Goal: Information Seeking & Learning: Compare options

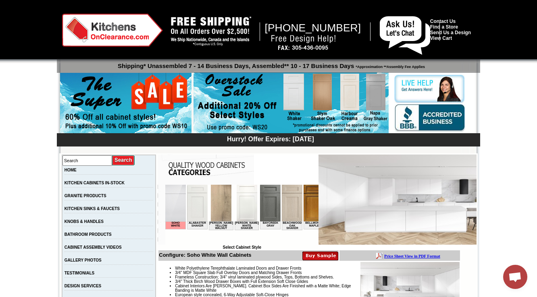
scroll to position [226, 0]
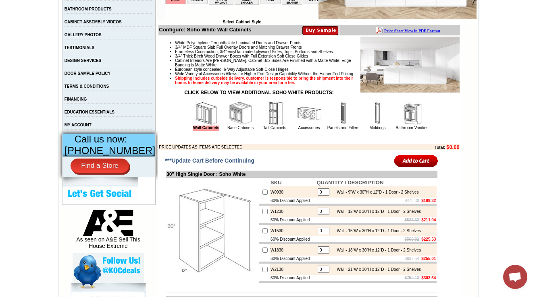
click at [228, 126] on img at bounding box center [240, 114] width 24 height 24
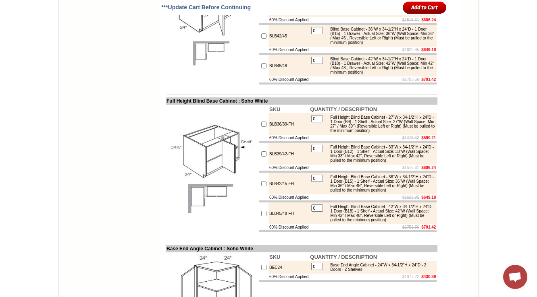
scroll to position [3839, 0]
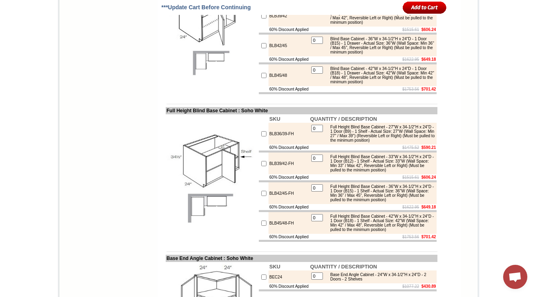
drag, startPoint x: 503, startPoint y: 37, endPoint x: 312, endPoint y: 116, distance: 206.8
drag, startPoint x: 159, startPoint y: 27, endPoint x: 231, endPoint y: 26, distance: 71.7
copy td "Easy Reach Corner Base Ca"
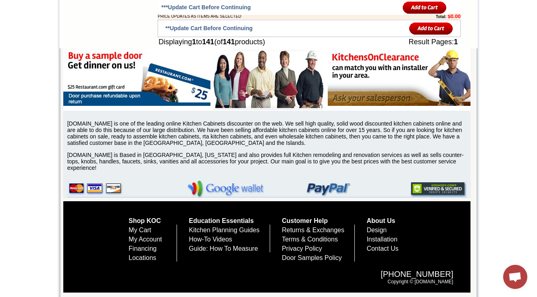
scroll to position [5578, 0]
drag, startPoint x: 290, startPoint y: 96, endPoint x: 256, endPoint y: 95, distance: 33.9
copy tr "BLB36/39-HA"
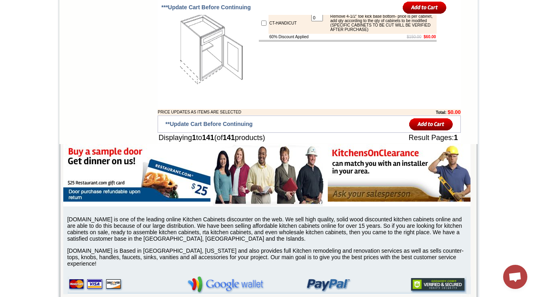
scroll to position [5384, 0]
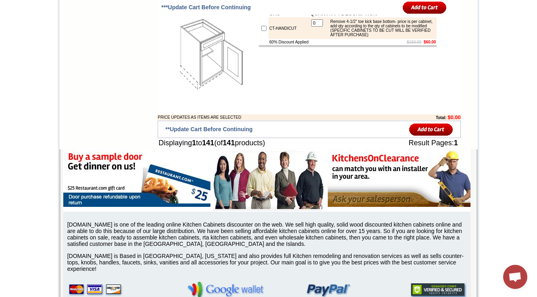
drag, startPoint x: 262, startPoint y: 176, endPoint x: 276, endPoint y: 174, distance: 13.5
copy td "CAR36L"
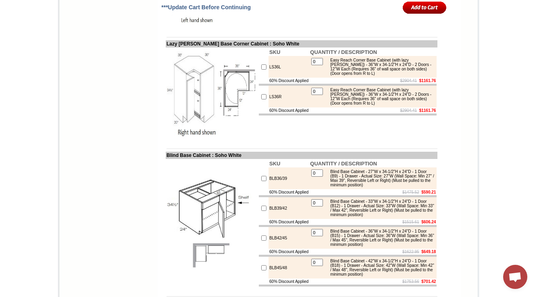
scroll to position [5412, 0]
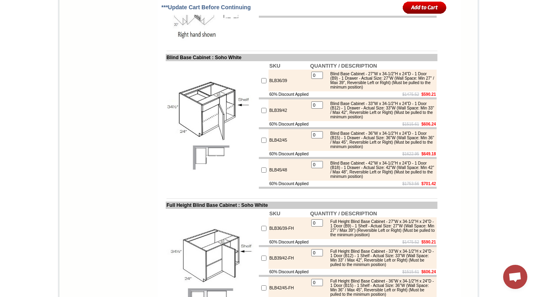
scroll to position [3774, 0]
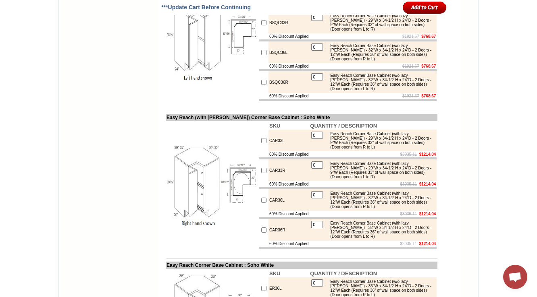
scroll to position [3324, 0]
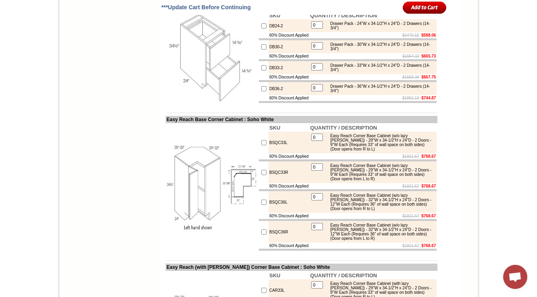
scroll to position [4534, 0]
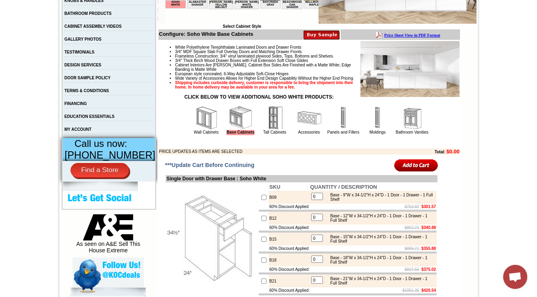
scroll to position [193, 0]
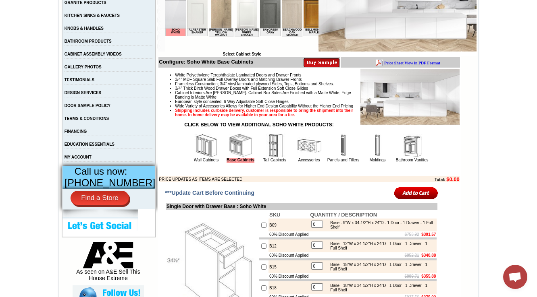
click at [333, 128] on strong "CLICK BELOW TO VIEW ADDITIONAL SOHO WHITE PRODUCTS:" at bounding box center [258, 125] width 149 height 6
click at [333, 158] on img at bounding box center [343, 146] width 24 height 24
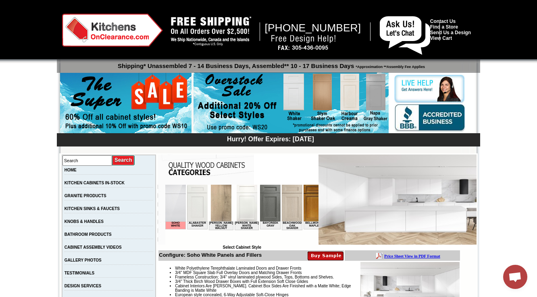
scroll to position [630, 0]
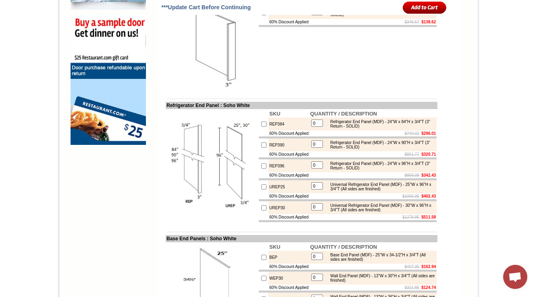
click at [347, 87] on td "SKU QUANTITY / DESCRIPTION DWR3 0 Dishwasher Panel - 24"W x 34-1/2"H x 3/4"T (3…" at bounding box center [347, 44] width 179 height 92
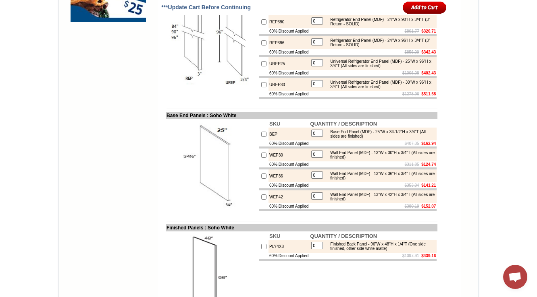
scroll to position [759, 0]
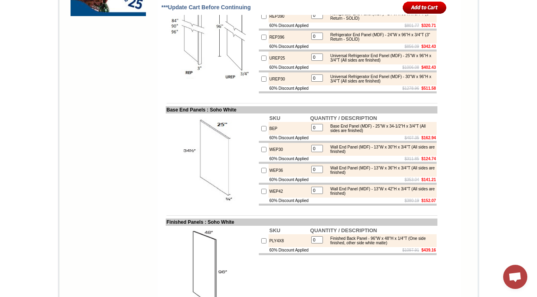
click at [268, 135] on td "BEP" at bounding box center [288, 128] width 41 height 13
copy td "BEP"
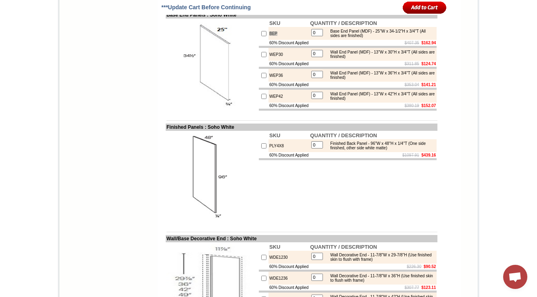
scroll to position [856, 0]
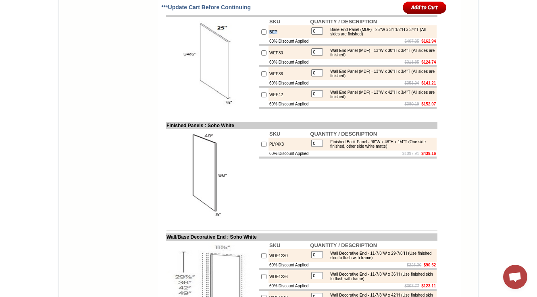
click at [232, 109] on img at bounding box center [211, 63] width 91 height 91
click at [268, 38] on td "BEP" at bounding box center [288, 31] width 41 height 13
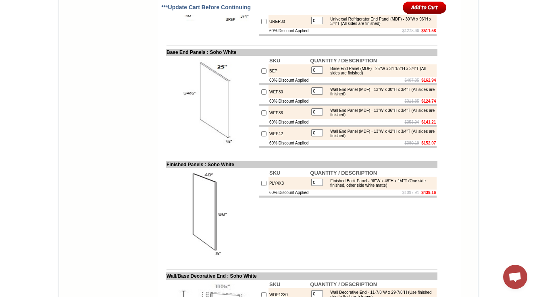
scroll to position [828, 0]
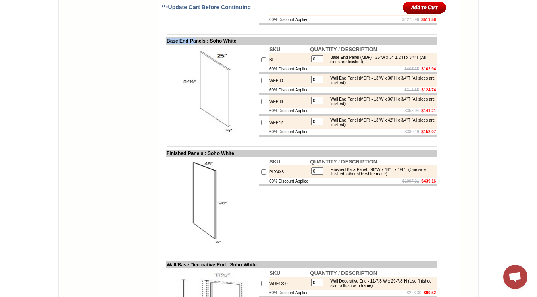
copy td "Base End Pa"
drag, startPoint x: 159, startPoint y: 76, endPoint x: 193, endPoint y: 74, distance: 33.9
click at [193, 45] on td "Base End Panels : Soho White" at bounding box center [302, 40] width 272 height 7
drag, startPoint x: 200, startPoint y: 75, endPoint x: 160, endPoint y: 77, distance: 40.7
click at [166, 45] on td "Base End Panels : Soho White" at bounding box center [302, 40] width 272 height 7
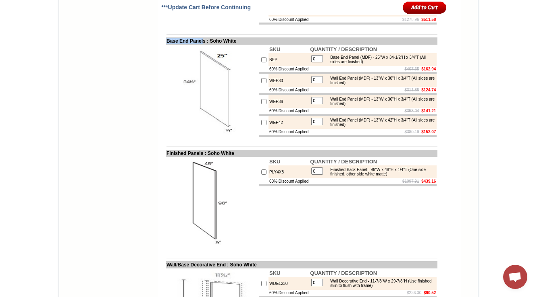
click at [183, 137] on img at bounding box center [211, 91] width 91 height 91
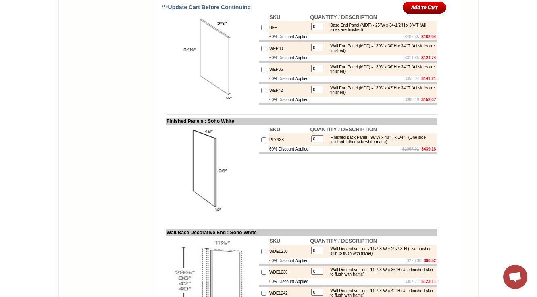
scroll to position [828, 0]
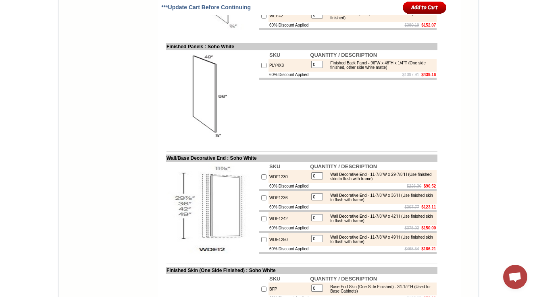
scroll to position [936, 0]
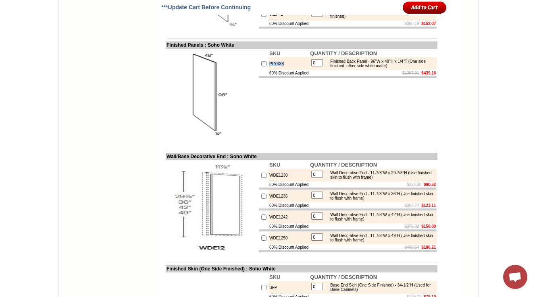
drag, startPoint x: 279, startPoint y: 106, endPoint x: 255, endPoint y: 108, distance: 24.3
click at [259, 70] on tr "PLY4X8 0 Finished Back Panel - 96"W x 48"H x 1/4"T (One side finished, other si…" at bounding box center [348, 63] width 178 height 13
click at [269, 129] on td "SKU QUANTITY / DESCRIPTION PLY4X8 0 Finished Back Panel - 96"W x 48"H x 1/4"T (…" at bounding box center [347, 95] width 179 height 92
click at [271, 141] on td "SKU QUANTITY / DESCRIPTION PLY4X8 0 Finished Back Panel - 96"W x 48"H x 1/4"T (…" at bounding box center [347, 95] width 179 height 92
drag, startPoint x: 280, startPoint y: 107, endPoint x: 260, endPoint y: 105, distance: 20.6
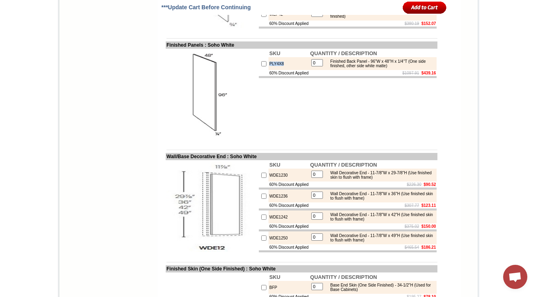
click at [268, 70] on td "PLY4X8" at bounding box center [288, 63] width 41 height 13
copy td "PLY4X8"
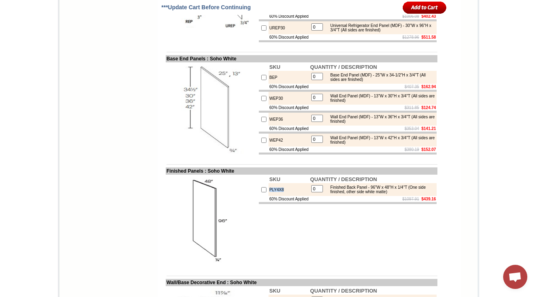
scroll to position [807, 0]
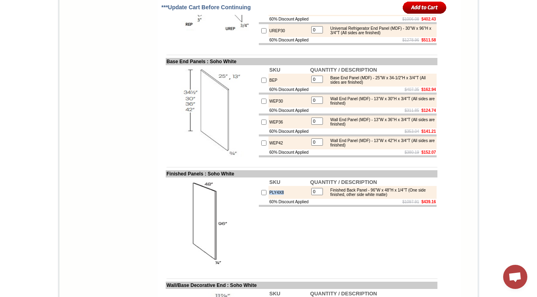
drag, startPoint x: 213, startPoint y: 189, endPoint x: 208, endPoint y: 189, distance: 5.2
click at [214, 157] on img at bounding box center [211, 111] width 91 height 91
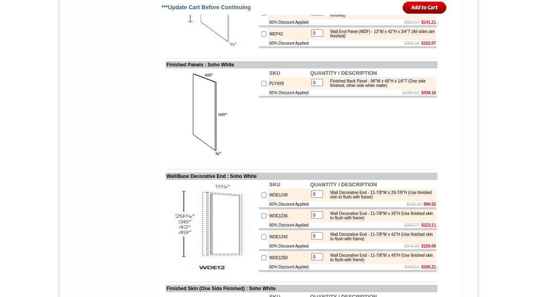
scroll to position [936, 0]
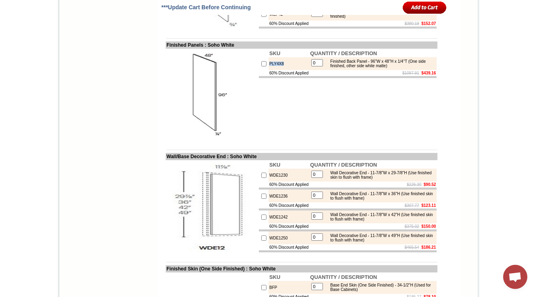
drag, startPoint x: 279, startPoint y: 110, endPoint x: 259, endPoint y: 108, distance: 19.8
click at [259, 70] on tr "PLY4X8 0 Finished Back Panel - 96"W x 48"H x 1/4"T (One side finished, other si…" at bounding box center [348, 63] width 178 height 13
copy tr "PLY4X8"
click at [255, 153] on td at bounding box center [302, 150] width 272 height 6
click at [270, 70] on td "PLY4X8" at bounding box center [288, 63] width 41 height 13
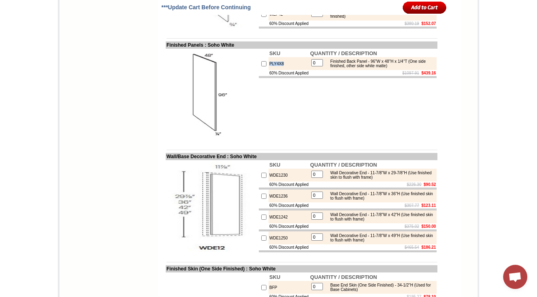
click at [270, 70] on td "PLY4X8" at bounding box center [288, 63] width 41 height 13
copy td "PLY4X8"
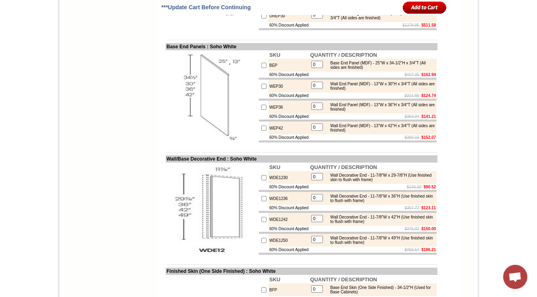
scroll to position [872, 0]
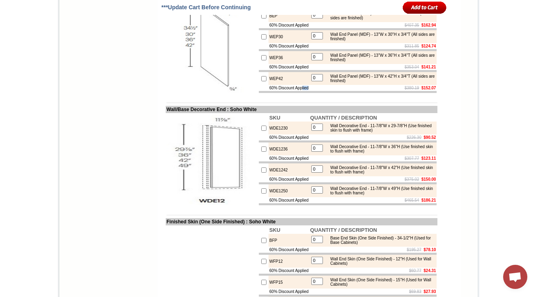
drag, startPoint x: 261, startPoint y: 129, endPoint x: 308, endPoint y: 128, distance: 47.2
click at [308, 91] on tr "60% Discount Applied $380.19 $152.07" at bounding box center [348, 88] width 178 height 6
copy tr "60% Discount Applied"
click at [245, 84] on img at bounding box center [211, 47] width 91 height 91
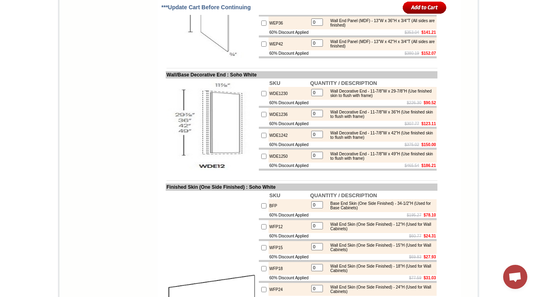
scroll to position [904, 0]
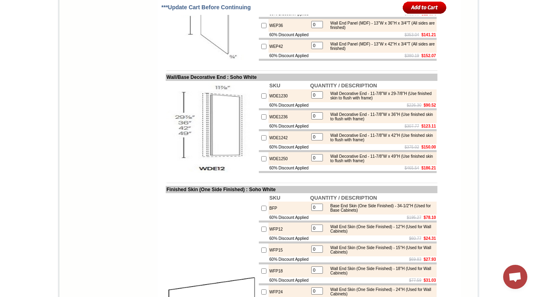
click at [279, 102] on td "WDE1230" at bounding box center [288, 95] width 41 height 13
drag, startPoint x: 282, startPoint y: 139, endPoint x: 262, endPoint y: 142, distance: 20.8
click at [268, 102] on td "WDE1230" at bounding box center [288, 95] width 41 height 13
copy td "WDE1230"
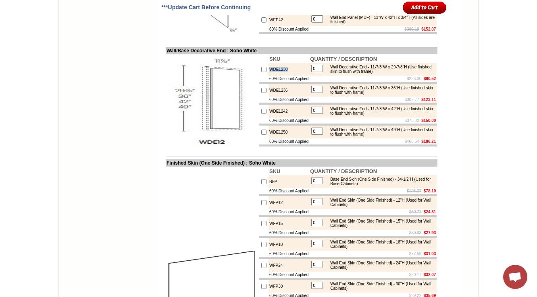
scroll to position [936, 0]
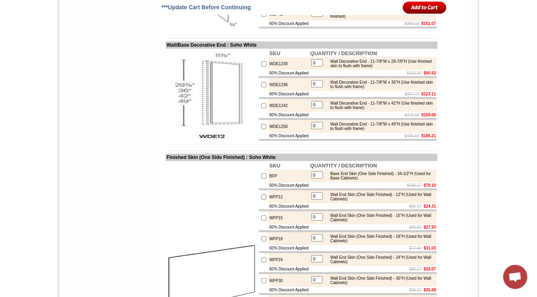
click at [144, 199] on td "Search HOME KITCHEN CABINETS IN-STOCK GRANITE PRODUCTS KITCHEN SINKS & FAUCETS …" at bounding box center [108, 19] width 97 height 1602
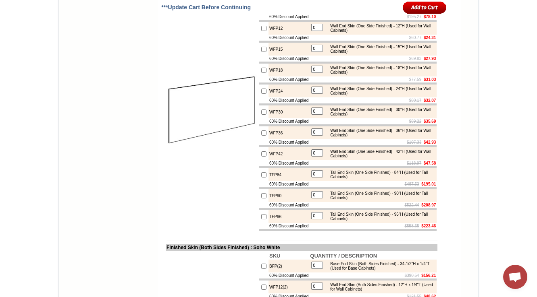
scroll to position [1098, 0]
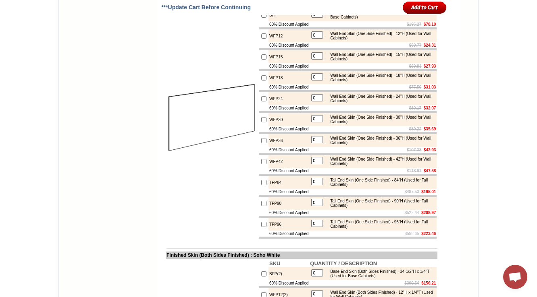
click at [268, 21] on td "BFP" at bounding box center [288, 14] width 41 height 13
copy td "BFP"
click at [273, 42] on td "WFP12" at bounding box center [288, 35] width 41 height 13
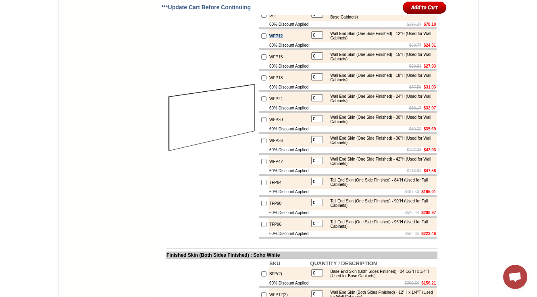
copy td "WFP12"
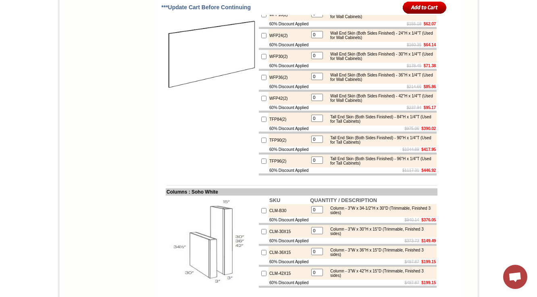
click at [213, 102] on img at bounding box center [211, 56] width 91 height 91
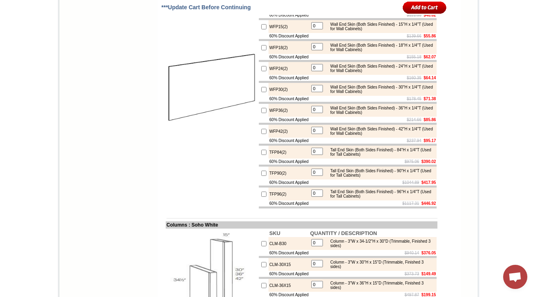
scroll to position [1388, 0]
click at [166, 134] on img at bounding box center [211, 89] width 91 height 91
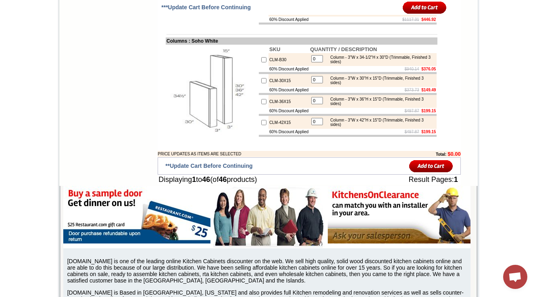
scroll to position [1581, 0]
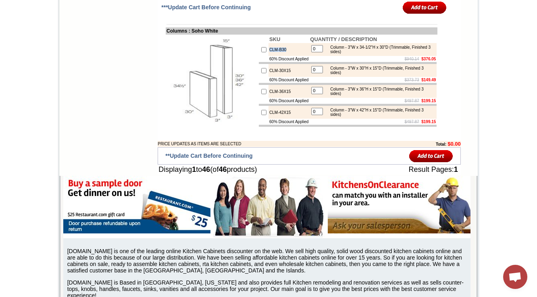
drag, startPoint x: 272, startPoint y: 145, endPoint x: 258, endPoint y: 146, distance: 14.1
click at [259, 56] on tr "CLM-B30 0 Column - 3"W x 34-1/2"H x 30"D (Trimmable, Finished 3 sides)" at bounding box center [348, 49] width 178 height 13
copy tr "CLM-B30"
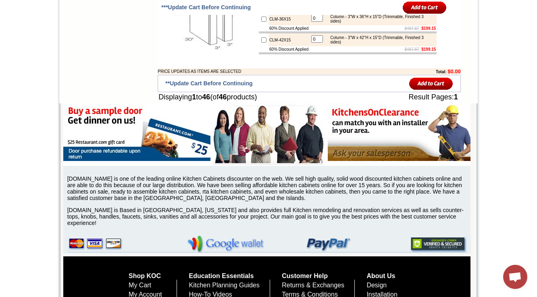
scroll to position [1678, 0]
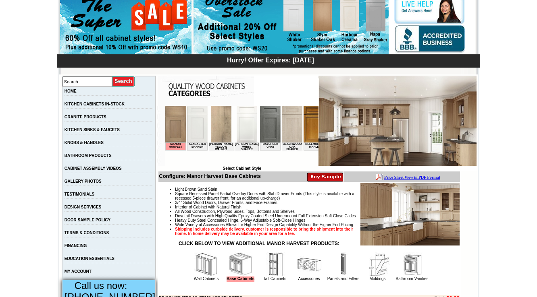
scroll to position [226, 0]
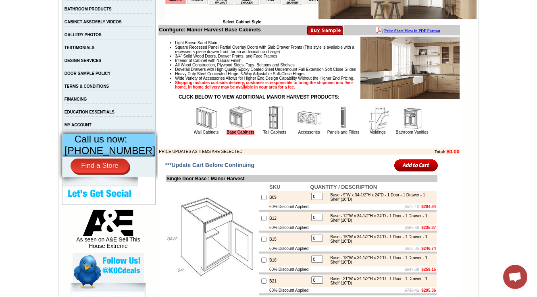
click at [331, 130] on img at bounding box center [343, 118] width 24 height 24
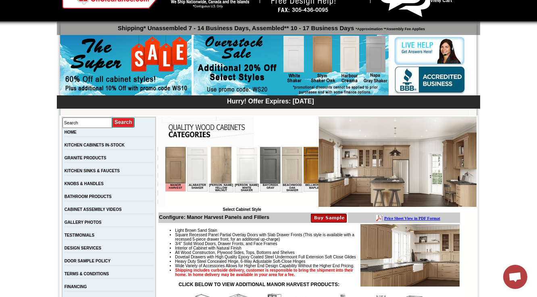
scroll to position [226, 0]
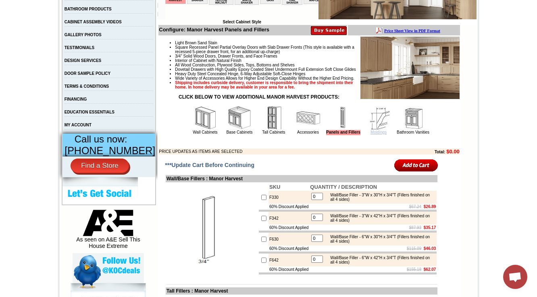
click at [373, 135] on link "Moldings" at bounding box center [378, 132] width 16 height 4
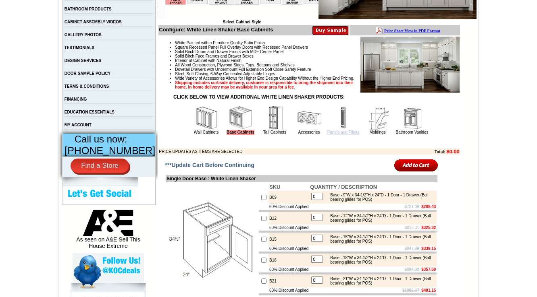
click at [327, 135] on link "Panels and Fillers" at bounding box center [343, 132] width 32 height 4
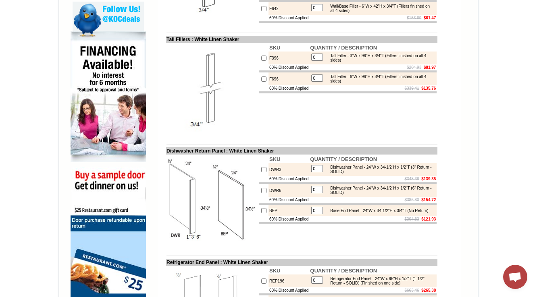
scroll to position [255, 0]
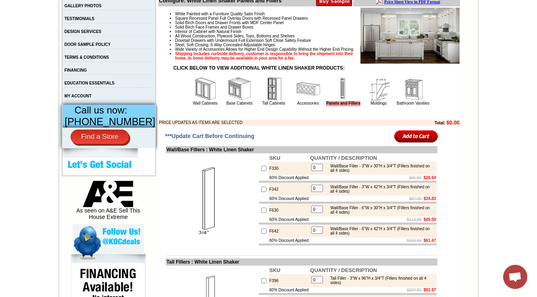
click at [374, 101] on img at bounding box center [378, 89] width 24 height 24
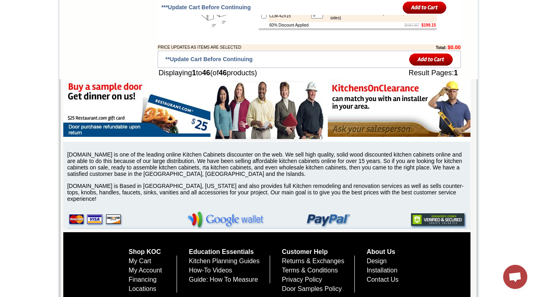
scroll to position [1646, 0]
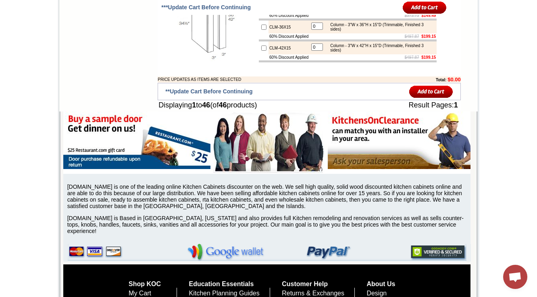
click at [185, 62] on img at bounding box center [211, 16] width 91 height 91
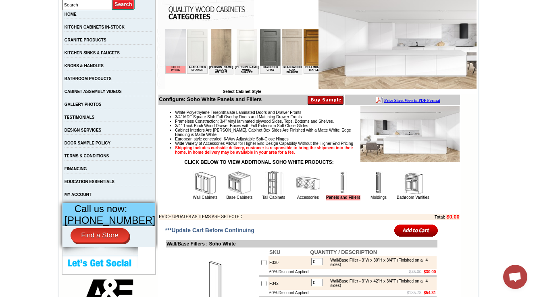
scroll to position [226, 0]
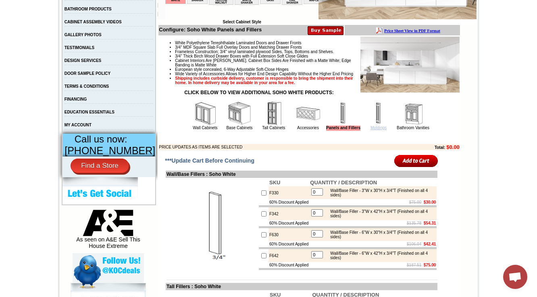
click at [372, 130] on link "Moldings" at bounding box center [378, 128] width 16 height 4
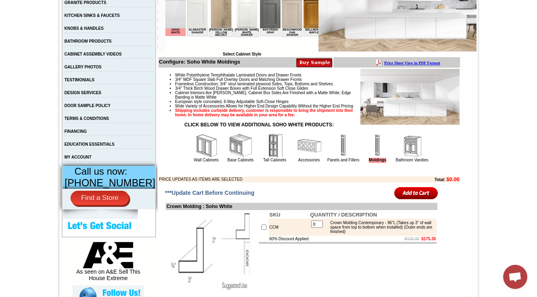
scroll to position [290, 0]
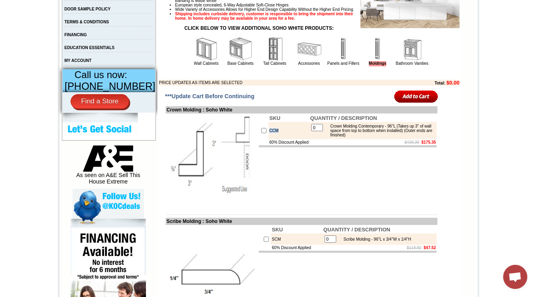
drag, startPoint x: 276, startPoint y: 147, endPoint x: 258, endPoint y: 147, distance: 17.3
click at [259, 139] on tr "CCM 0 Crown Molding Contemporary - 96"L (Takes up 3" of wall space from top to …" at bounding box center [348, 130] width 178 height 17
copy tr "CCM"
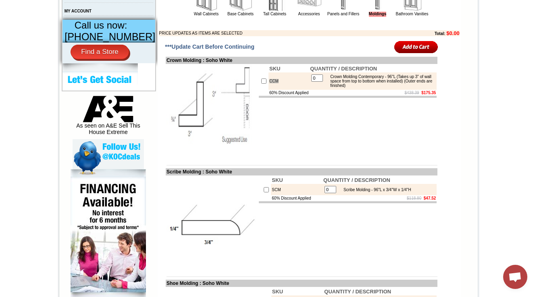
scroll to position [355, 0]
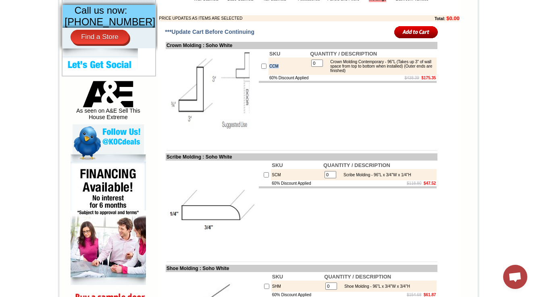
click at [298, 147] on td at bounding box center [302, 144] width 272 height 6
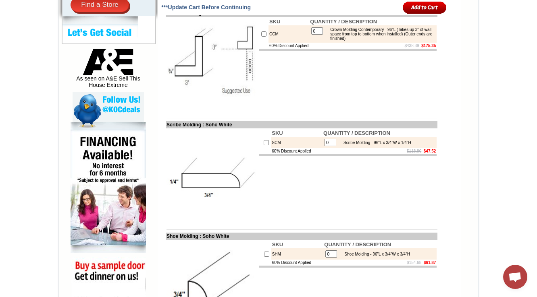
scroll to position [409, 0]
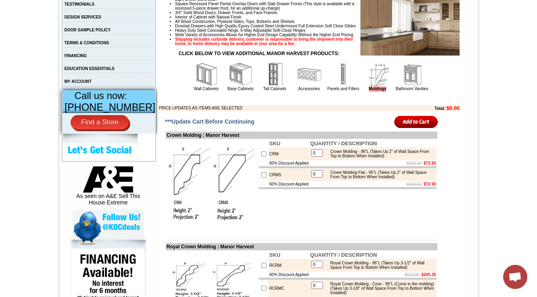
scroll to position [322, 0]
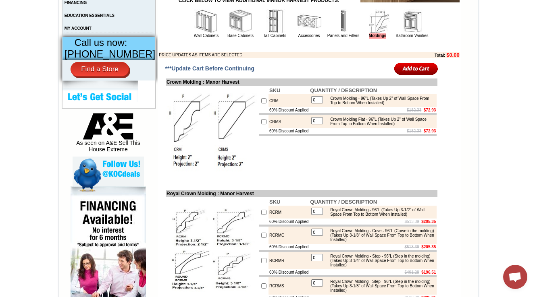
click at [231, 33] on img at bounding box center [240, 21] width 24 height 24
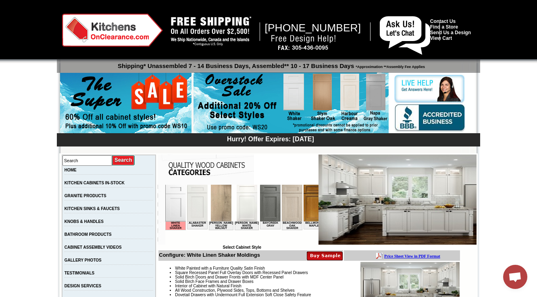
scroll to position [226, 0]
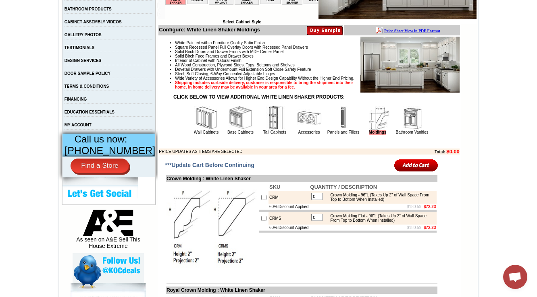
click at [409, 130] on img at bounding box center [412, 118] width 24 height 24
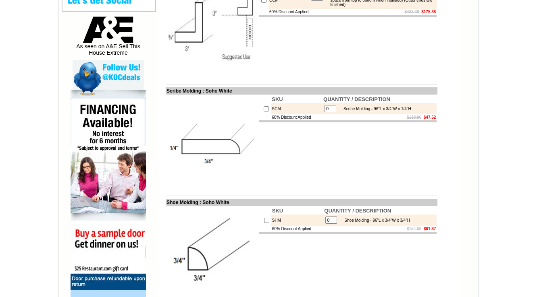
click at [271, 114] on td "SCM" at bounding box center [297, 108] width 52 height 11
copy td "SCM"
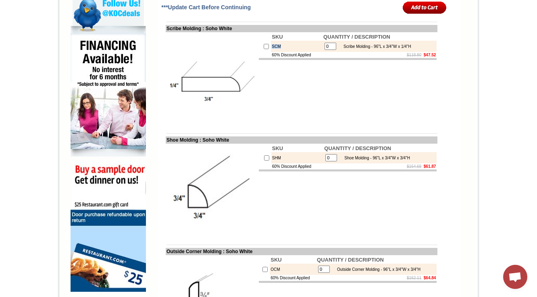
scroll to position [484, 0]
click at [271, 163] on td "SHM" at bounding box center [297, 157] width 52 height 11
copy td "SHM"
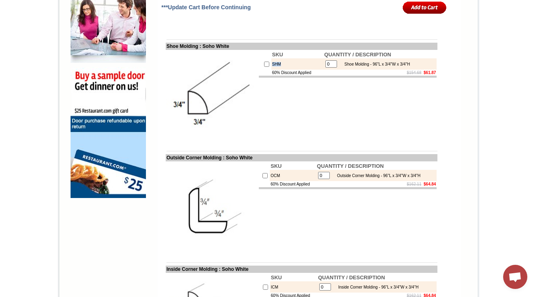
scroll to position [612, 0]
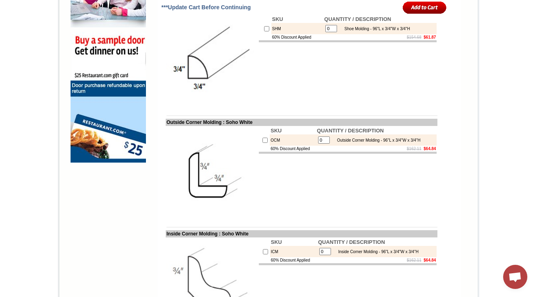
click at [270, 146] on td "OCM" at bounding box center [293, 140] width 46 height 11
copy td "OCM"
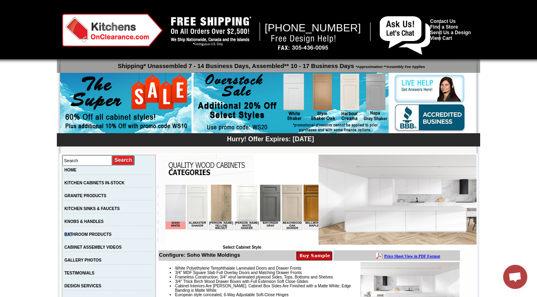
scroll to position [193, 0]
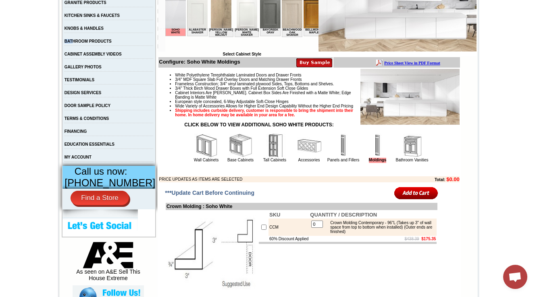
click at [415, 158] on img at bounding box center [412, 146] width 24 height 24
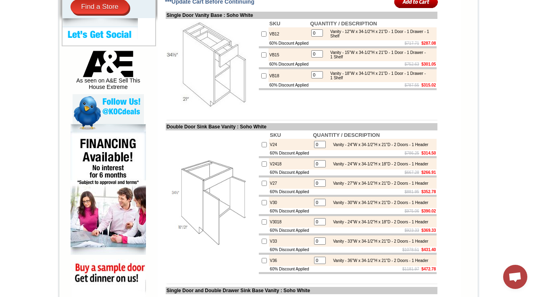
scroll to position [387, 0]
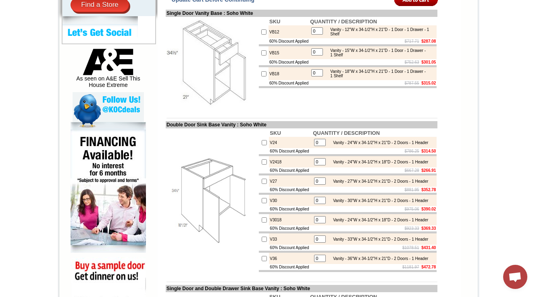
click at [268, 38] on td "VB12" at bounding box center [288, 31] width 41 height 13
copy td "VB12"
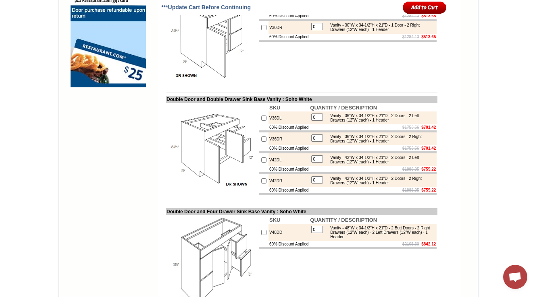
scroll to position [677, 0]
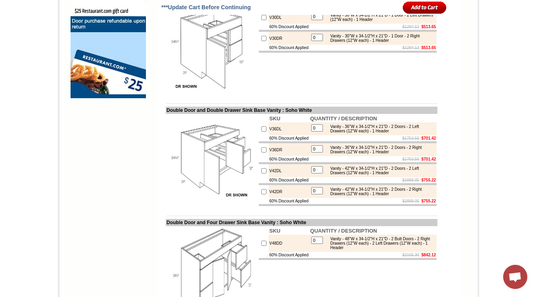
drag, startPoint x: 160, startPoint y: 41, endPoint x: 293, endPoint y: 38, distance: 133.8
copy td "ingle Door and Double Drawer Sink Base Vanity :"
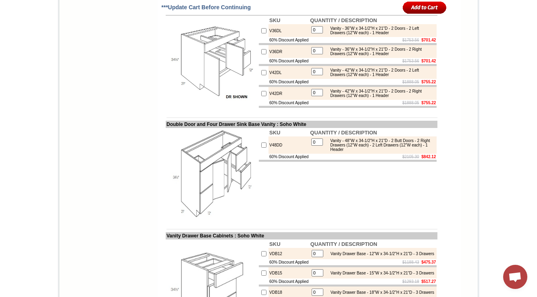
scroll to position [774, 0]
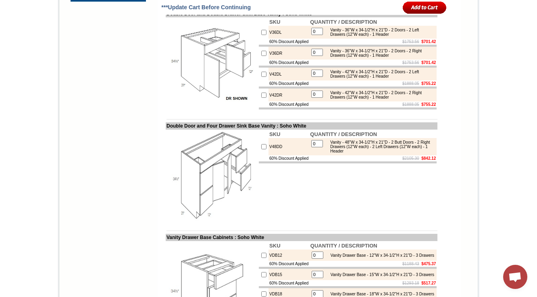
click at [274, 39] on td "V36DL" at bounding box center [288, 32] width 41 height 13
click at [268, 39] on td "V36DL" at bounding box center [288, 32] width 41 height 13
copy td "V36DL"
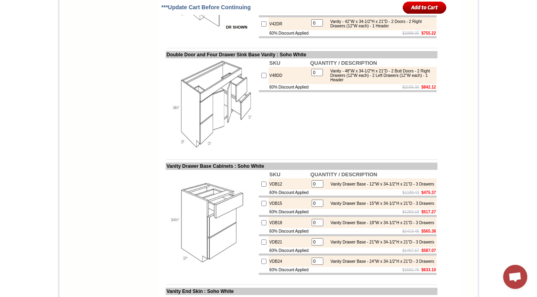
scroll to position [870, 0]
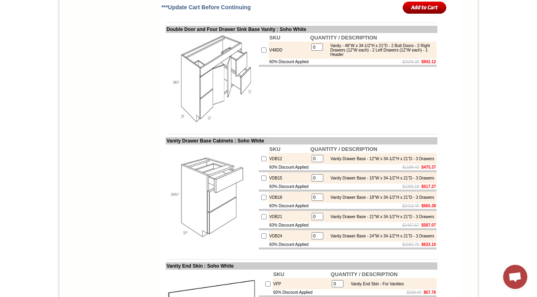
click at [268, 59] on td "V48DD" at bounding box center [288, 50] width 41 height 17
copy td "V48DD"
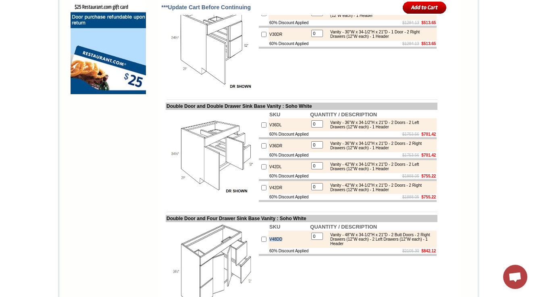
scroll to position [677, 0]
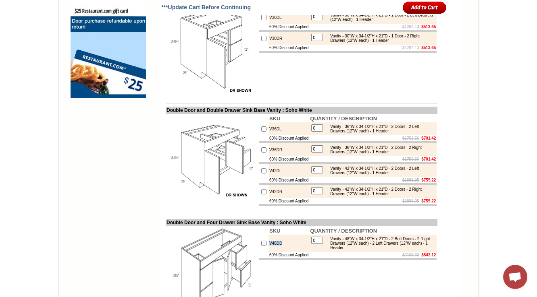
click at [218, 206] on img at bounding box center [211, 160] width 91 height 91
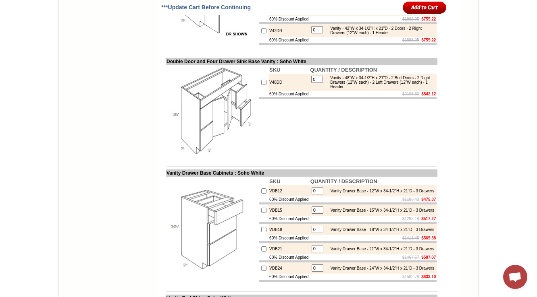
scroll to position [870, 0]
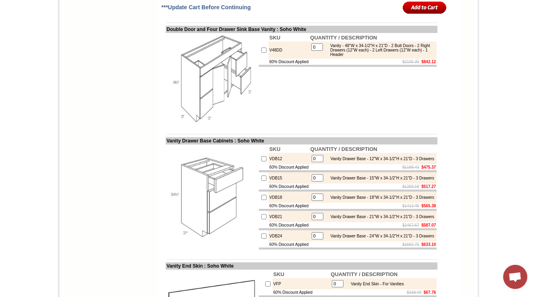
click at [271, 125] on td "SKU QUANTITY / DESCRIPTION V48DD 0 Vanity - 48"W x 34-1/2"H x 21"D - 2 Butt Doo…" at bounding box center [347, 79] width 179 height 92
drag, startPoint x: 160, startPoint y: 79, endPoint x: 282, endPoint y: 77, distance: 122.5
click at [282, 33] on td "Double Door and Four Drawer Sink Base Vanity : Soho White" at bounding box center [302, 29] width 272 height 7
copy td "Double Door and Four Drawer Sink Base Vanit"
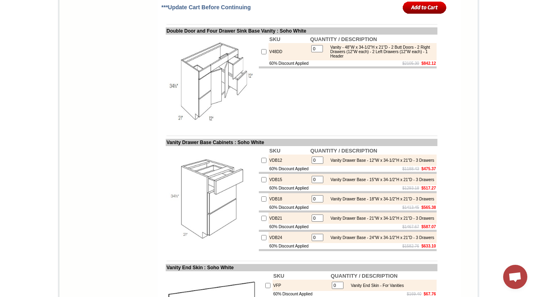
click at [193, 118] on img at bounding box center [211, 80] width 91 height 91
click at [222, 107] on img at bounding box center [211, 80] width 91 height 91
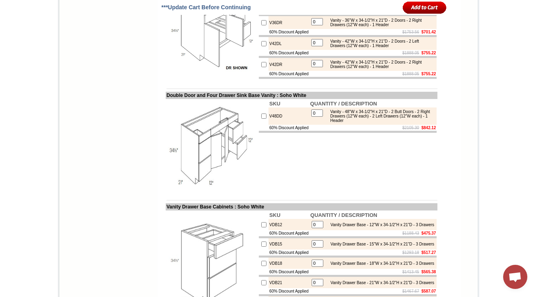
scroll to position [772, 0]
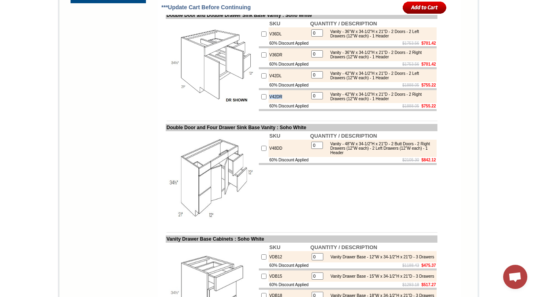
drag, startPoint x: 277, startPoint y: 142, endPoint x: 261, endPoint y: 146, distance: 16.5
click at [268, 103] on td "V42DR" at bounding box center [288, 96] width 41 height 13
copy td "V42DR"
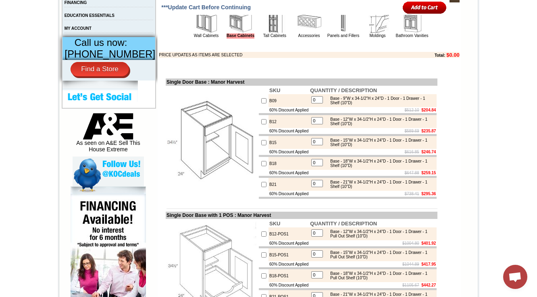
scroll to position [2751, 0]
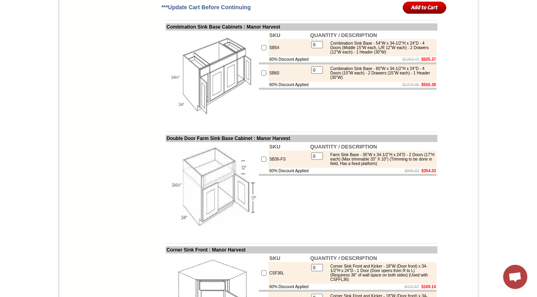
drag, startPoint x: 355, startPoint y: 172, endPoint x: 331, endPoint y: 175, distance: 23.5
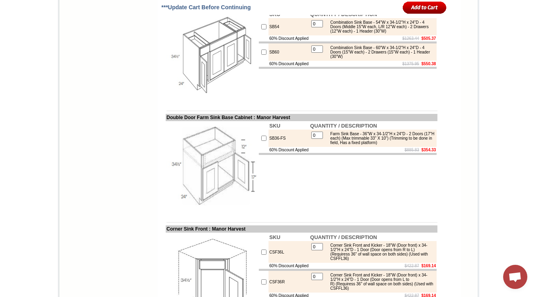
scroll to position [2783, 0]
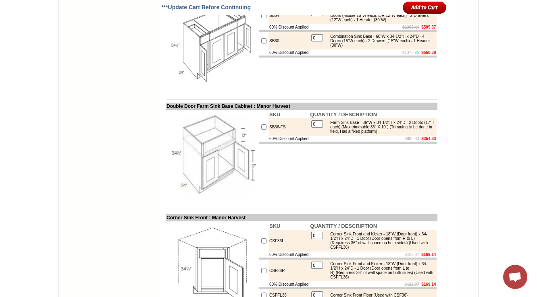
click at [355, 49] on table "0 Combination Sink Base - 60"W x 34-1/2"H x 24"D - 4 Doors (15"W each) - 2 Draw…" at bounding box center [373, 41] width 126 height 16
click at [210, 90] on img at bounding box center [211, 44] width 91 height 91
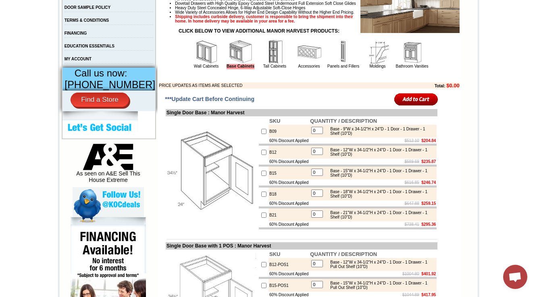
scroll to position [290, 0]
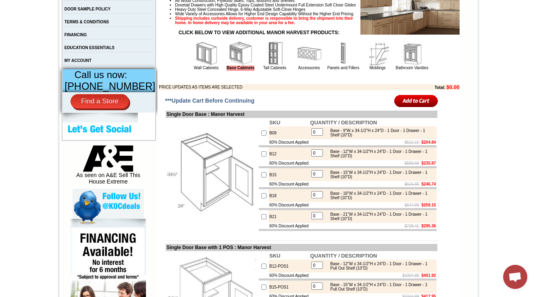
click at [195, 66] on img at bounding box center [206, 54] width 24 height 24
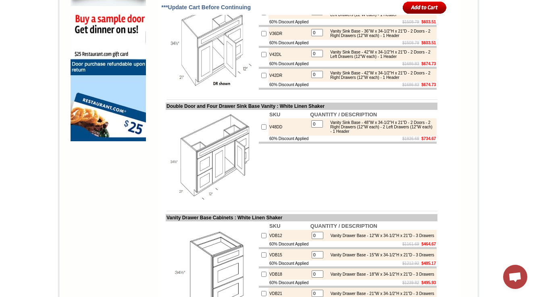
scroll to position [645, 0]
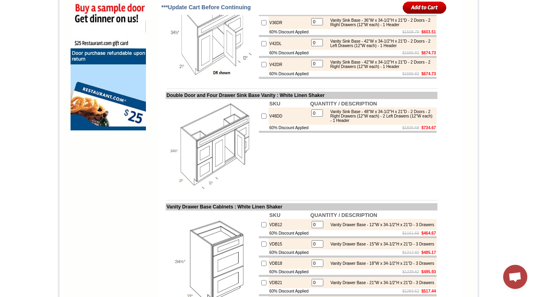
click at [502, 51] on body "1-888-620-2936 Contact Us Find a Store Send Us a Design View Cart Shipping* Una…" at bounding box center [268, 207] width 537 height 1705
click at [267, 191] on td "SKU QUANTITY / DESCRIPTION V48DD 0 Vanity Sink Base - 48"W x 34-1/2"H x 21"D - …" at bounding box center [347, 145] width 179 height 92
click at [197, 176] on img at bounding box center [211, 145] width 91 height 91
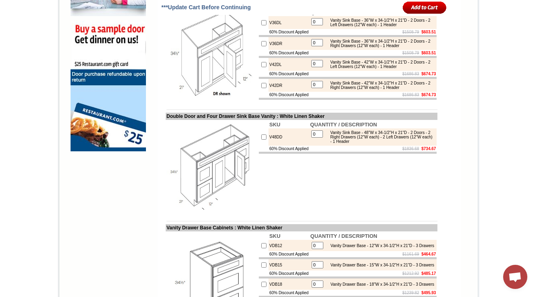
scroll to position [580, 0]
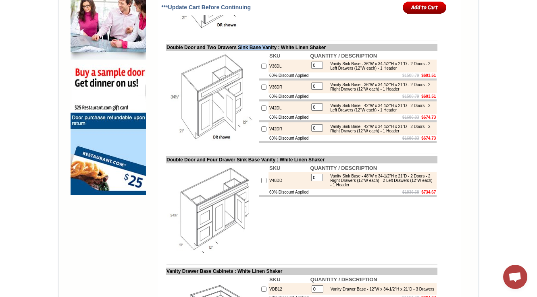
drag, startPoint x: 243, startPoint y: 63, endPoint x: 279, endPoint y: 61, distance: 36.7
click at [279, 51] on td "Double Door and Two Drawers Sink Base Vanity : White Linen Shaker" at bounding box center [302, 47] width 272 height 7
click at [206, 143] on img at bounding box center [211, 97] width 91 height 91
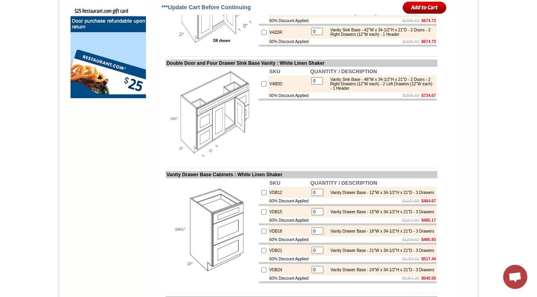
click at [201, 144] on img at bounding box center [211, 113] width 91 height 91
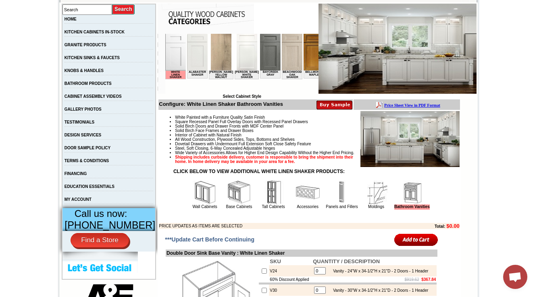
scroll to position [201, 0]
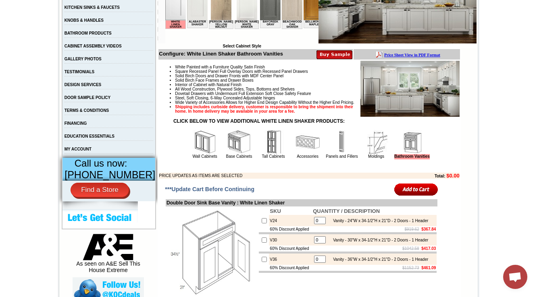
click at [227, 154] on img at bounding box center [239, 142] width 24 height 24
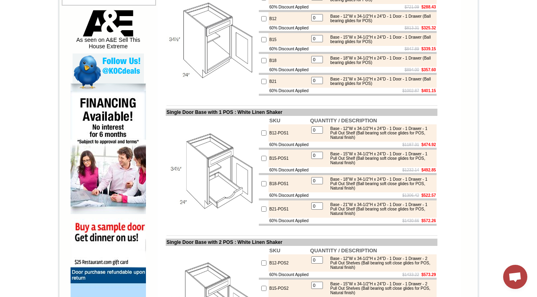
scroll to position [214, 0]
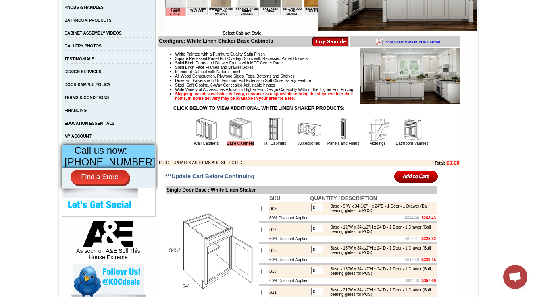
click at [196, 141] on img at bounding box center [206, 129] width 24 height 24
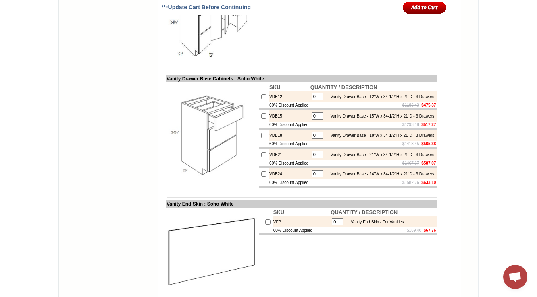
scroll to position [933, 0]
click at [276, 102] on td "VDB12" at bounding box center [288, 95] width 41 height 11
click at [269, 102] on td "VDB12" at bounding box center [288, 95] width 41 height 11
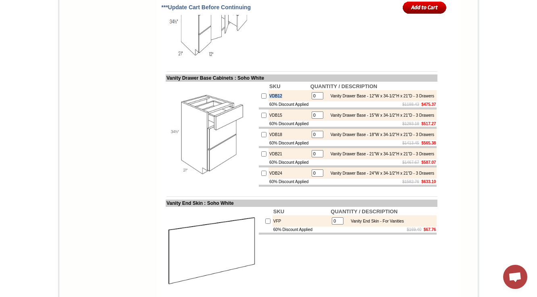
copy td "VDB12"
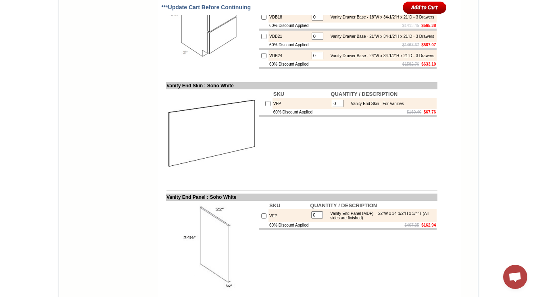
scroll to position [1062, 0]
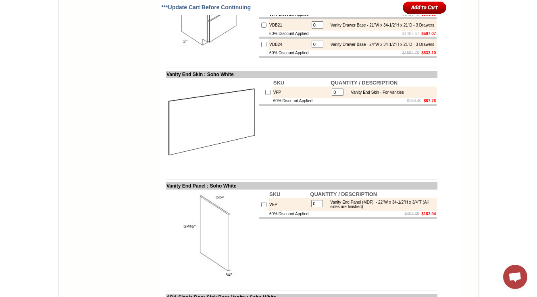
click at [272, 98] on td "VFP" at bounding box center [301, 92] width 58 height 11
copy td "VFP"
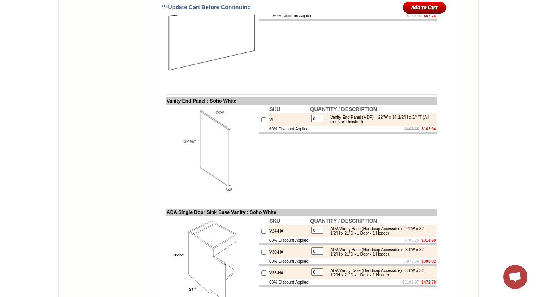
scroll to position [1159, 0]
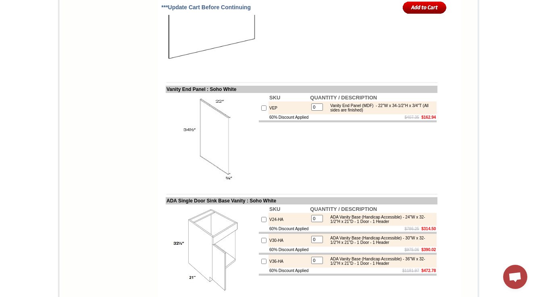
click at [268, 114] on td "VEP" at bounding box center [288, 108] width 41 height 13
copy td "VEP"
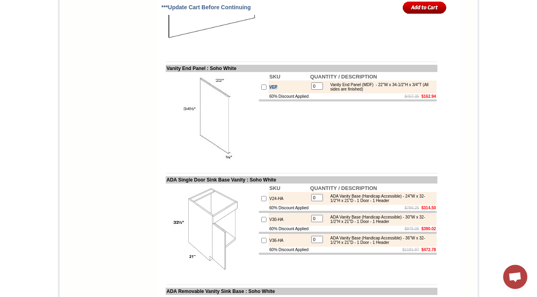
scroll to position [1191, 0]
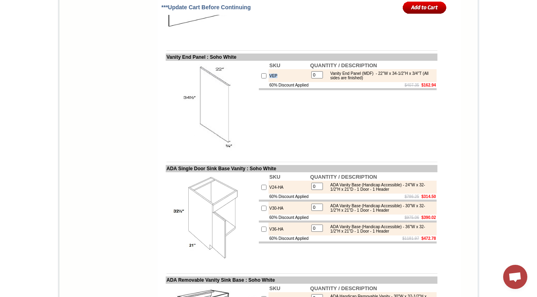
drag, startPoint x: 290, startPoint y: 227, endPoint x: 272, endPoint y: 220, distance: 19.4
click at [290, 159] on td at bounding box center [302, 156] width 272 height 6
click at [268, 82] on td "VEP" at bounding box center [288, 75] width 41 height 13
copy td "VEP"
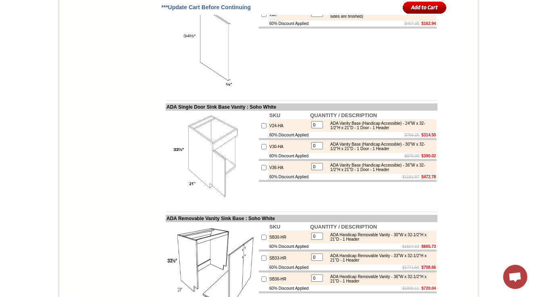
scroll to position [1256, 0]
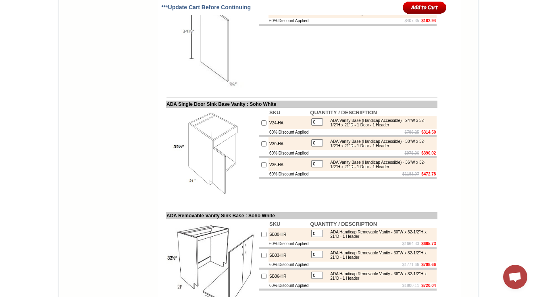
scroll to position [1288, 0]
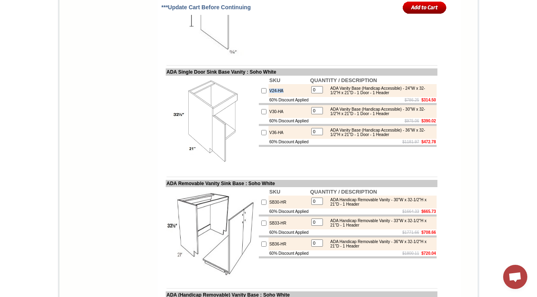
drag, startPoint x: 283, startPoint y: 162, endPoint x: 262, endPoint y: 163, distance: 21.8
click at [268, 97] on td "V24-HA" at bounding box center [288, 90] width 41 height 13
copy td "V24-HA"
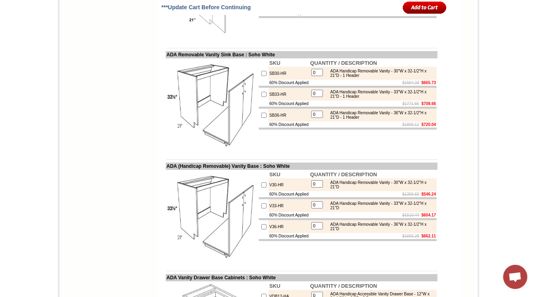
scroll to position [1449, 0]
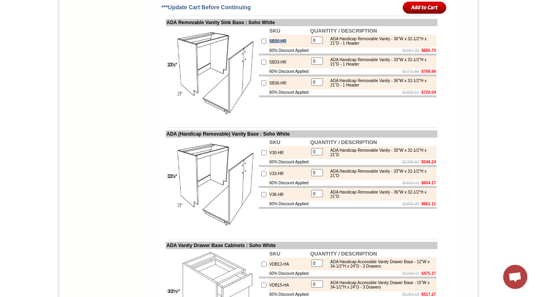
drag, startPoint x: 265, startPoint y: 114, endPoint x: 258, endPoint y: 114, distance: 6.8
click at [259, 48] on tr "SB30-HR 0 ADA Handicap Removable Vanity - 30"W x 32-1/2"H x 21"D - 1 Header" at bounding box center [348, 41] width 178 height 13
copy tr "SB30-HR"
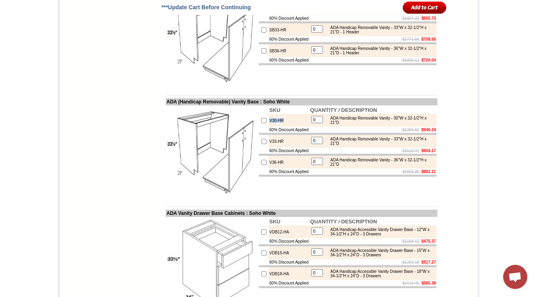
drag, startPoint x: 283, startPoint y: 192, endPoint x: 259, endPoint y: 193, distance: 23.8
click at [259, 127] on tr "V30-HR 0 ADA Handicap Removable Vanity - 30"W x 32-1/2"H x 21"D" at bounding box center [348, 120] width 178 height 13
copy tr "V30-HR"
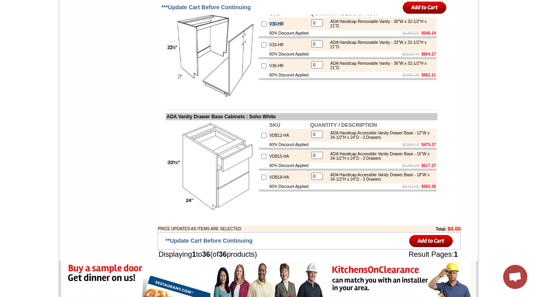
scroll to position [1610, 0]
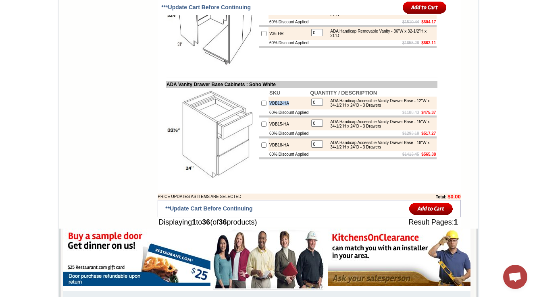
drag, startPoint x: 285, startPoint y: 179, endPoint x: 259, endPoint y: 181, distance: 26.3
click at [259, 110] on tr "VDB12-HA 0 ADA Handicap Accessible Vanity Drawer Base - 12"W x 34-1/2"H x 24"D …" at bounding box center [348, 103] width 178 height 13
copy tr "VDB12-HA"
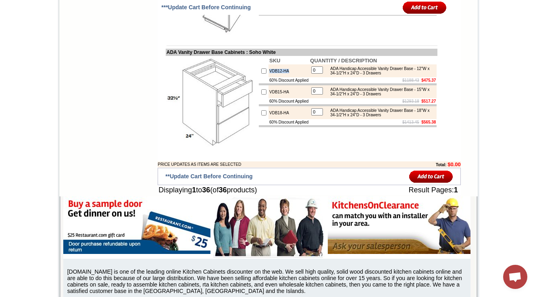
scroll to position [1675, 0]
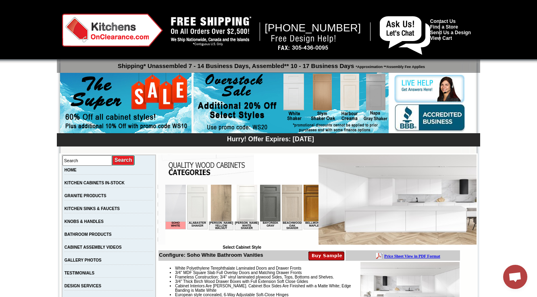
scroll to position [193, 0]
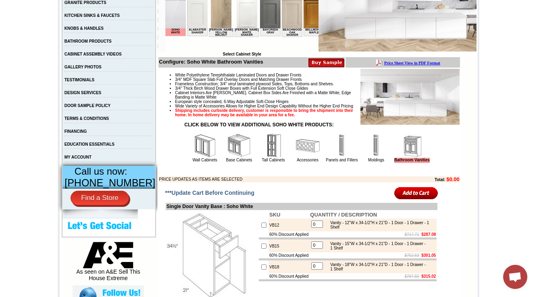
click at [195, 156] on img at bounding box center [205, 146] width 24 height 24
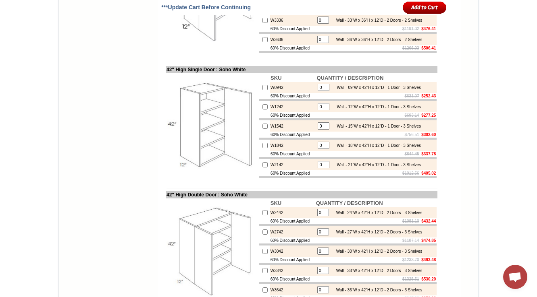
scroll to position [806, 0]
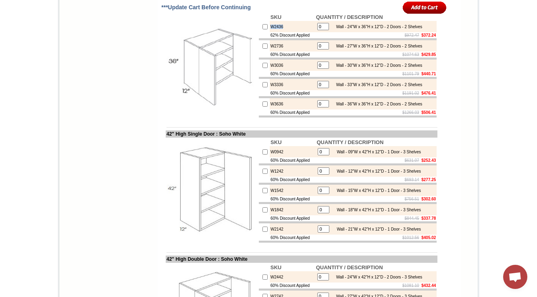
drag, startPoint x: 281, startPoint y: 56, endPoint x: 261, endPoint y: 58, distance: 20.2
click at [270, 32] on td "W2436" at bounding box center [293, 26] width 46 height 11
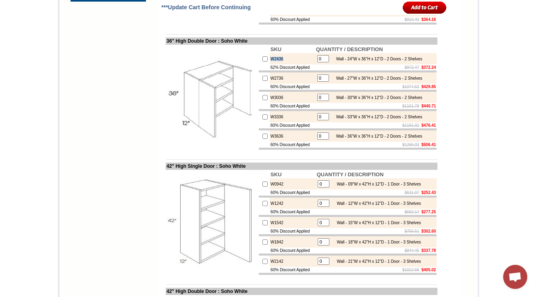
scroll to position [774, 0]
drag, startPoint x: 197, startPoint y: 131, endPoint x: 67, endPoint y: 123, distance: 130.8
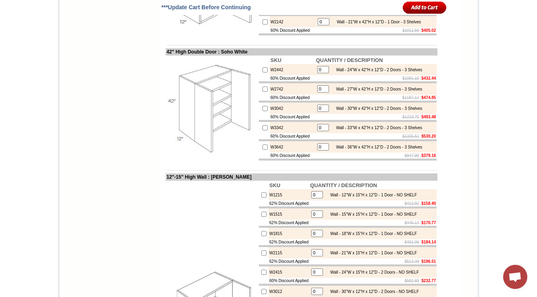
scroll to position [1032, 0]
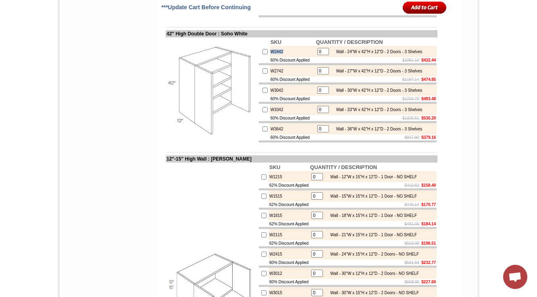
drag, startPoint x: 279, startPoint y: 92, endPoint x: 259, endPoint y: 91, distance: 20.2
click at [259, 57] on tr "W2442 0 Wall - 24"W x 42"H x 12"D - 2 Doors - 3 Shelves" at bounding box center [348, 51] width 178 height 11
copy tr "W2442"
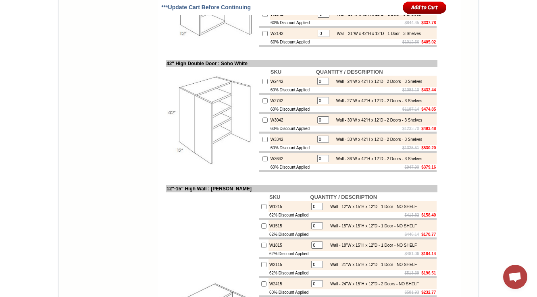
scroll to position [945, 0]
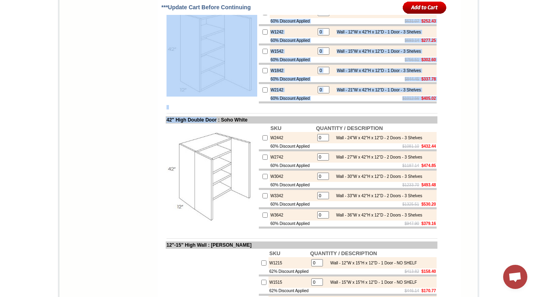
drag, startPoint x: 216, startPoint y: 157, endPoint x: 72, endPoint y: 102, distance: 154.2
click at [166, 124] on td "42" High Double Door : Soho White" at bounding box center [302, 119] width 272 height 7
copy table "30" High Single Door : Soho White SKU QUANTITY / DESCRIPTION W0930 Wall - 9"W x…"
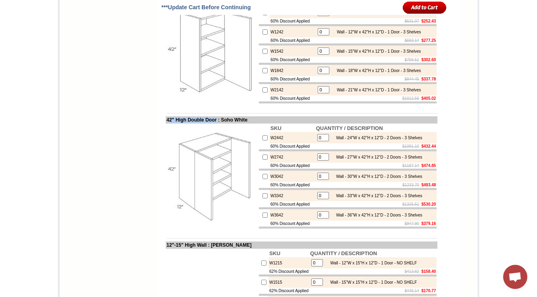
drag, startPoint x: 203, startPoint y: 201, endPoint x: 150, endPoint y: 203, distance: 52.8
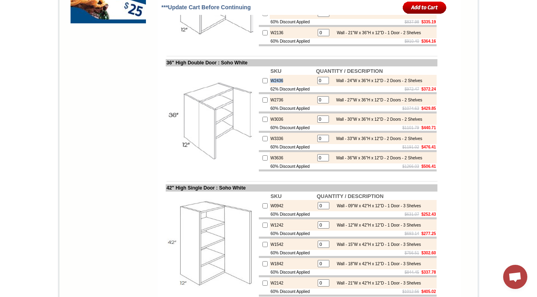
drag, startPoint x: 181, startPoint y: 143, endPoint x: 260, endPoint y: 113, distance: 84.4
click at [270, 86] on td "W2436" at bounding box center [293, 80] width 46 height 11
copy td "W2436"
click at [221, 165] on img at bounding box center [211, 119] width 91 height 91
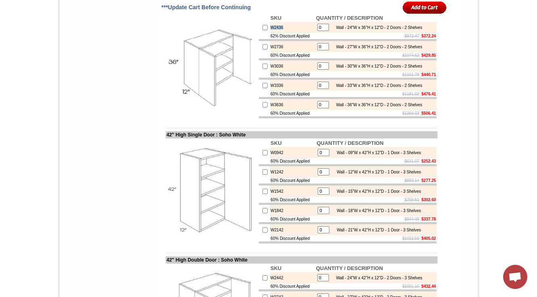
scroll to position [816, 0]
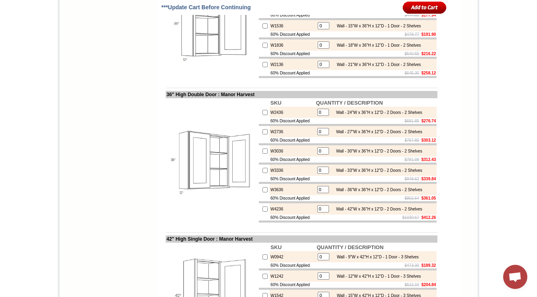
scroll to position [980, 0]
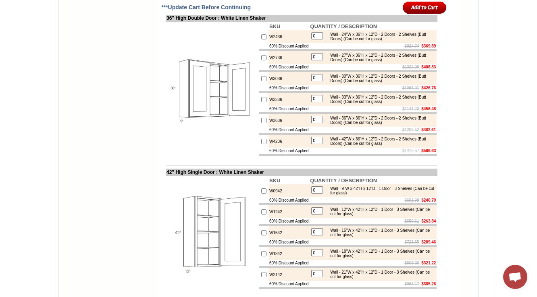
scroll to position [830, 0]
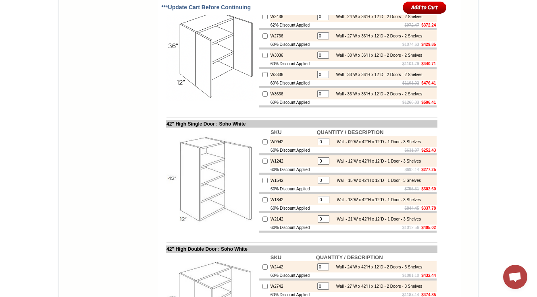
scroll to position [816, 0]
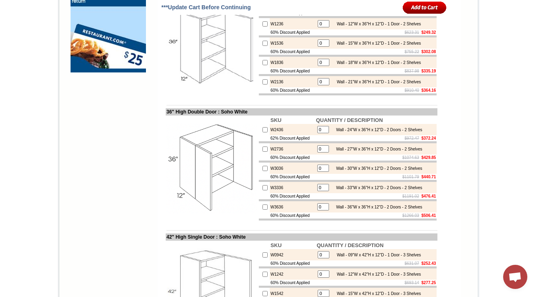
scroll to position [719, 0]
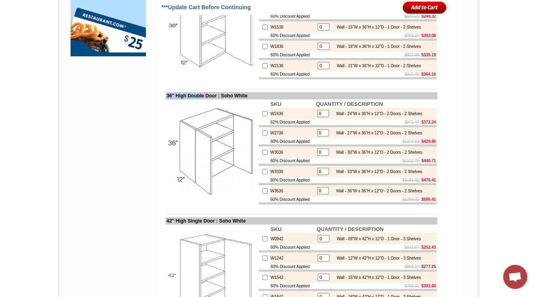
drag, startPoint x: 159, startPoint y: 125, endPoint x: 134, endPoint y: 1, distance: 125.9
click at [213, 100] on td "36" High Double Door : Soho White" at bounding box center [302, 95] width 272 height 7
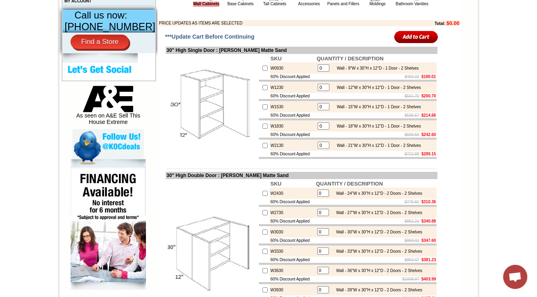
scroll to position [355, 0]
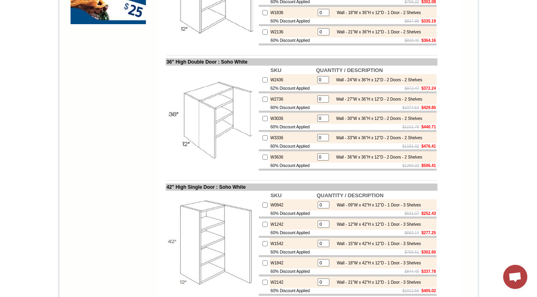
click at [166, 125] on td at bounding box center [212, 119] width 92 height 106
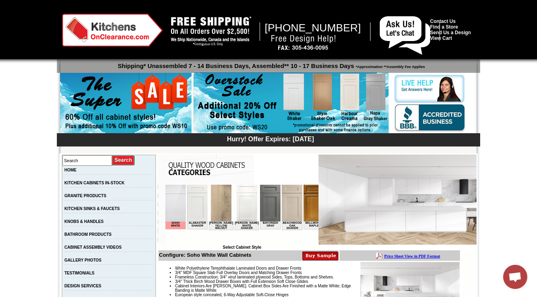
scroll to position [193, 0]
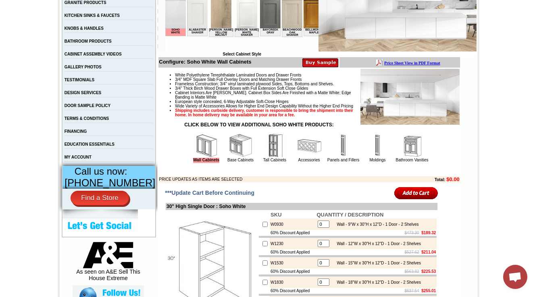
click at [236, 158] on img at bounding box center [240, 146] width 24 height 24
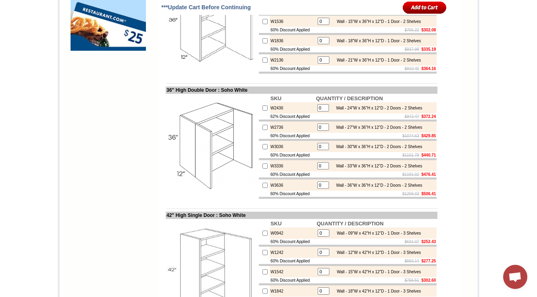
scroll to position [774, 0]
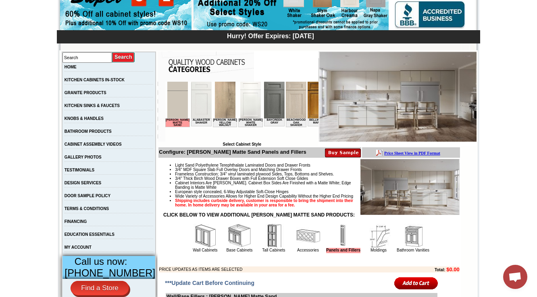
scroll to position [193, 0]
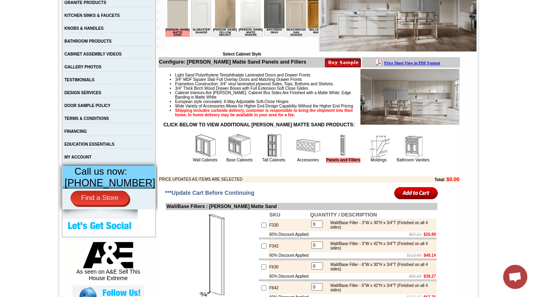
click at [227, 158] on img at bounding box center [239, 146] width 24 height 24
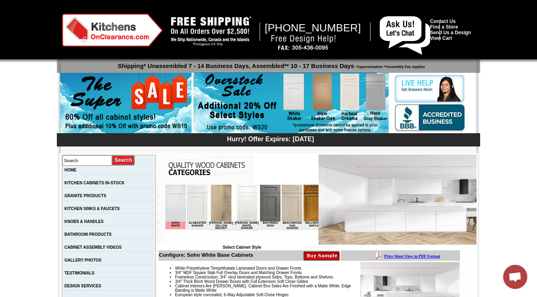
scroll to position [161, 0]
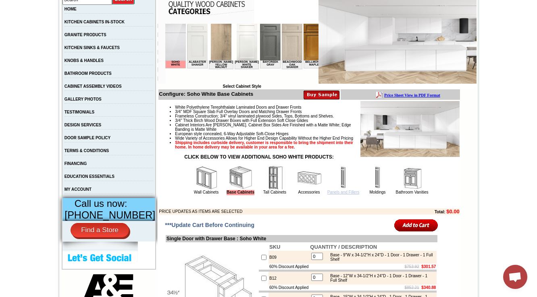
click at [327, 195] on link "Panels and Fillers" at bounding box center [343, 192] width 32 height 4
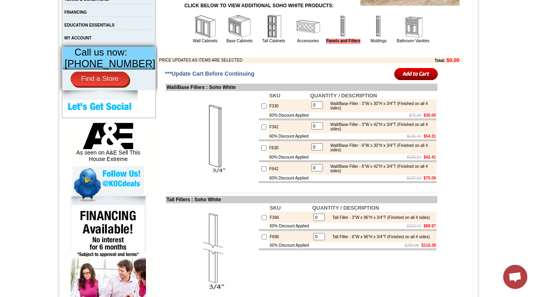
scroll to position [258, 0]
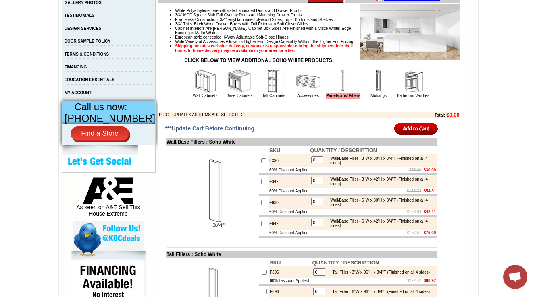
click at [195, 93] on img at bounding box center [205, 81] width 24 height 24
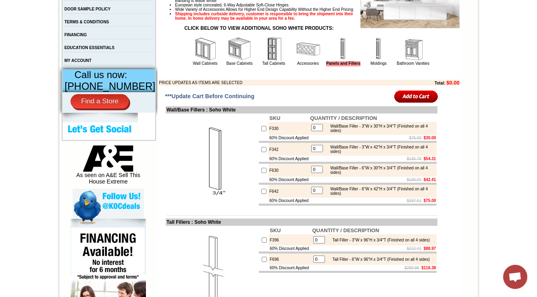
scroll to position [322, 0]
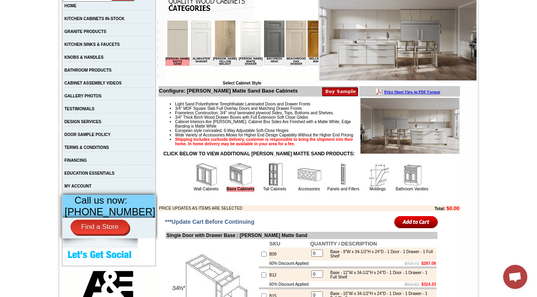
scroll to position [193, 0]
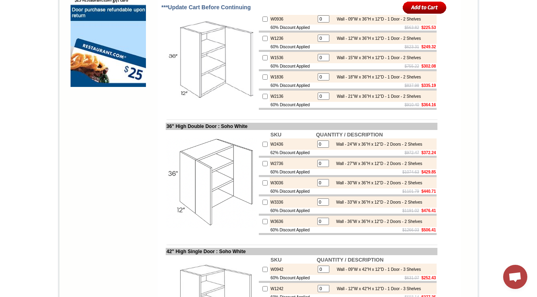
scroll to position [677, 0]
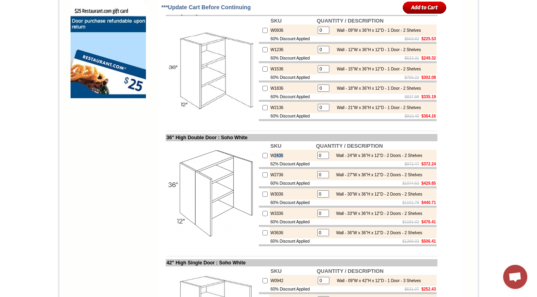
drag, startPoint x: 280, startPoint y: 184, endPoint x: 266, endPoint y: 187, distance: 15.0
click at [270, 161] on td "W2436" at bounding box center [293, 155] width 46 height 11
copy td "2436"
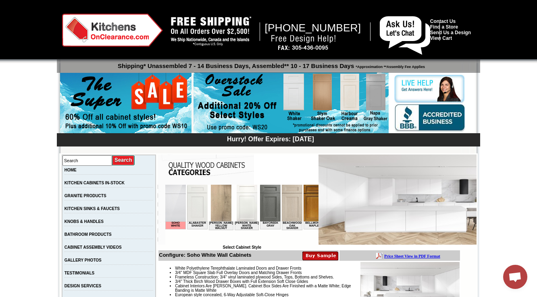
scroll to position [193, 0]
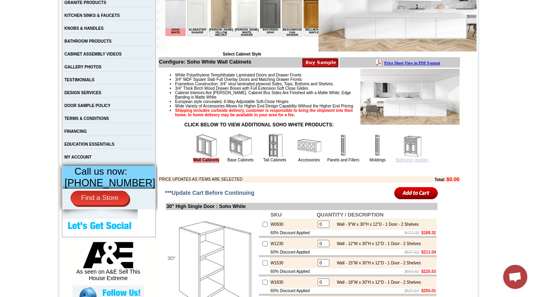
click at [405, 162] on link "Bathroom Vanities" at bounding box center [412, 160] width 33 height 4
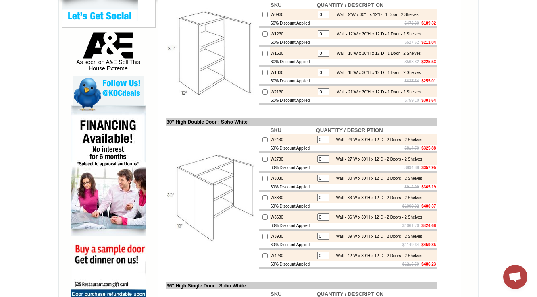
scroll to position [355, 0]
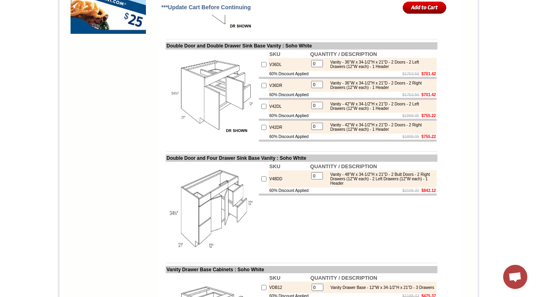
scroll to position [870, 0]
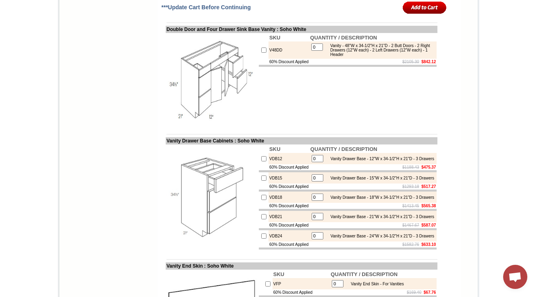
click at [268, 59] on td "V48DD" at bounding box center [288, 50] width 41 height 17
copy td "V48DD"
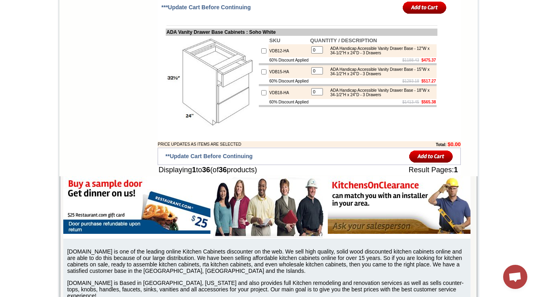
scroll to position [1695, 0]
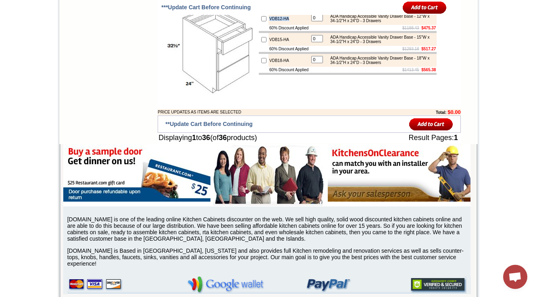
drag, startPoint x: 281, startPoint y: 93, endPoint x: 261, endPoint y: 93, distance: 20.1
click at [268, 25] on td "VDB12-HA" at bounding box center [288, 18] width 41 height 13
copy td "VDB12-HA"
drag, startPoint x: 345, startPoint y: 95, endPoint x: 362, endPoint y: 91, distance: 16.9
click at [362, 23] on div "ADA Handicap Accessible Vanity Drawer Base - 12"W x 34-1/2"H x 24"D - 3 Drawers" at bounding box center [380, 18] width 108 height 9
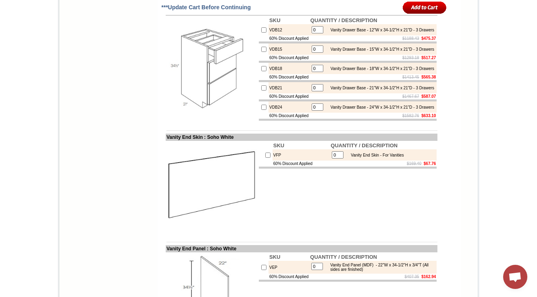
scroll to position [0, 0]
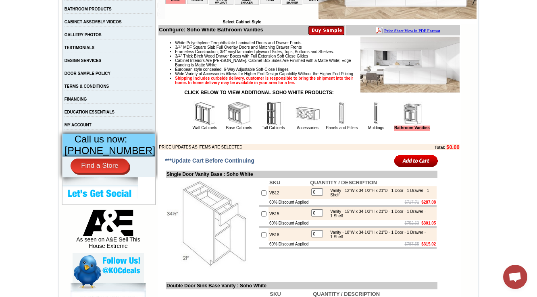
click at [227, 126] on img at bounding box center [239, 114] width 24 height 24
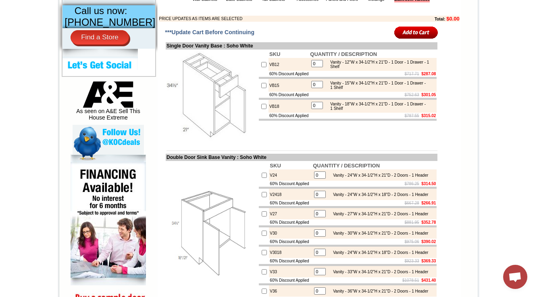
scroll to position [355, 0]
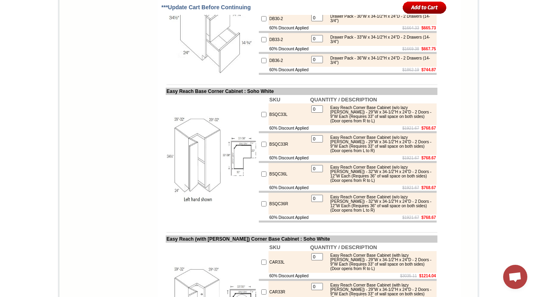
scroll to position [3159, 0]
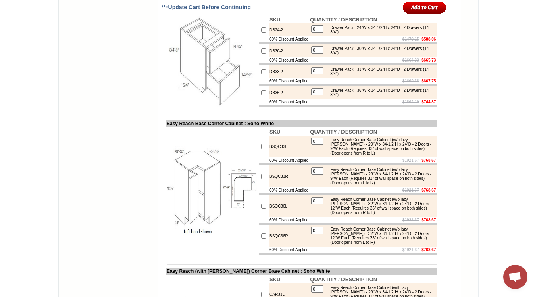
drag, startPoint x: 348, startPoint y: 49, endPoint x: 366, endPoint y: 51, distance: 18.2
drag, startPoint x: 276, startPoint y: 48, endPoint x: 261, endPoint y: 49, distance: 15.4
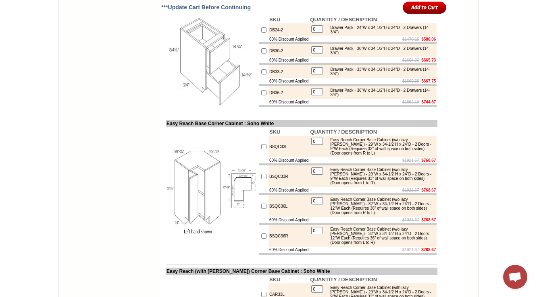
copy td "DB21"
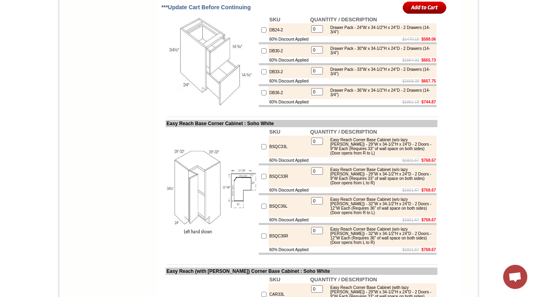
copy div "Drawers"
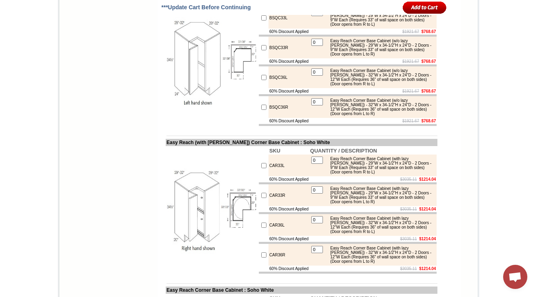
scroll to position [3320, 0]
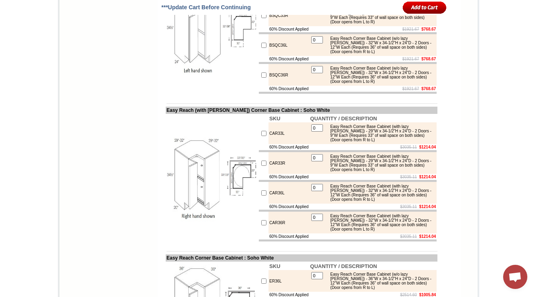
drag, startPoint x: 278, startPoint y: 122, endPoint x: 259, endPoint y: 122, distance: 18.5
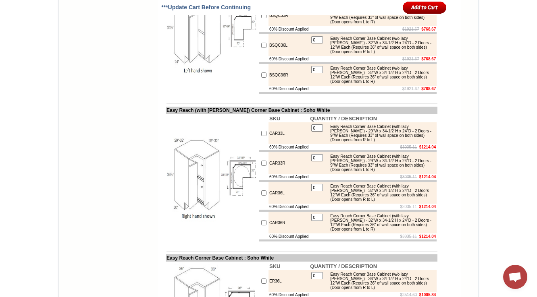
copy tr "DB24-2"
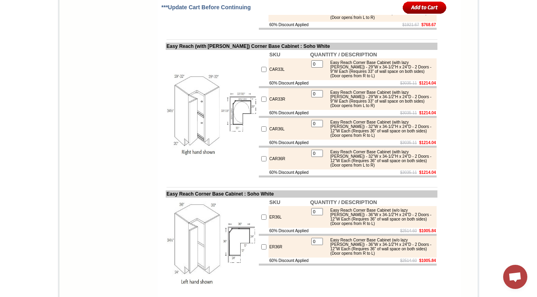
scroll to position [3385, 0]
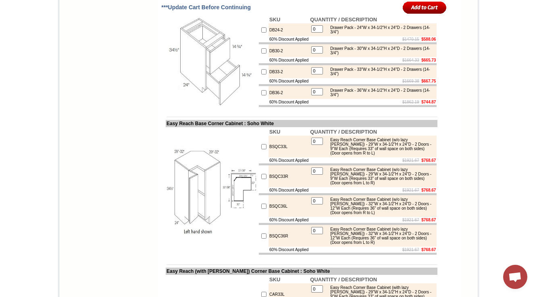
scroll to position [3127, 0]
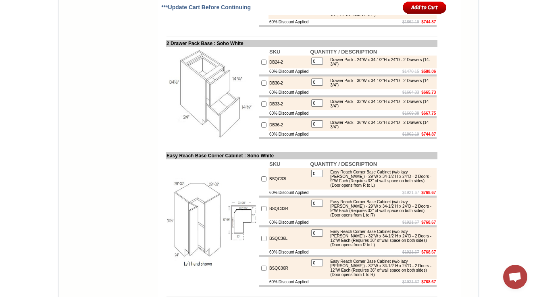
drag, startPoint x: 158, startPoint y: 59, endPoint x: 213, endPoint y: 58, distance: 54.4
copy td "3 Drawer Pack Base"
drag, startPoint x: 357, startPoint y: 82, endPoint x: 350, endPoint y: 83, distance: 7.8
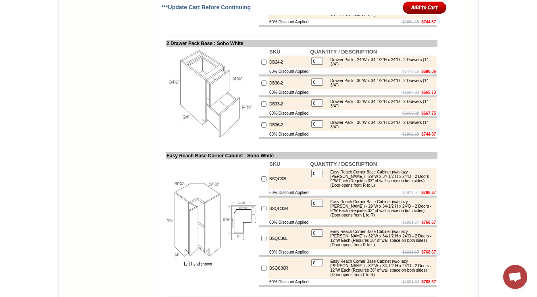
copy div "6-1/2""
drag, startPoint x: 411, startPoint y: 81, endPoint x: 365, endPoint y: 85, distance: 46.1
copy div "11-1/2" and 11-1/2")"
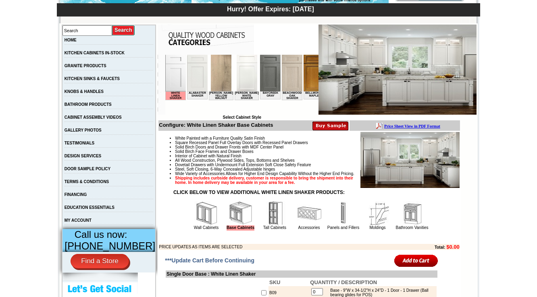
scroll to position [161, 0]
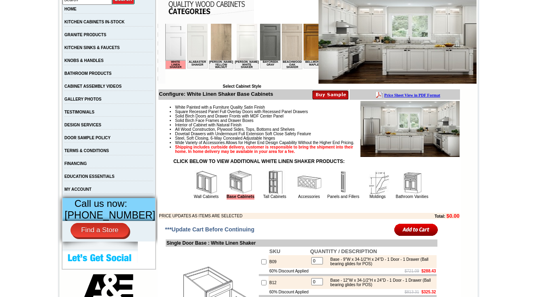
click at [263, 195] on img at bounding box center [275, 182] width 24 height 24
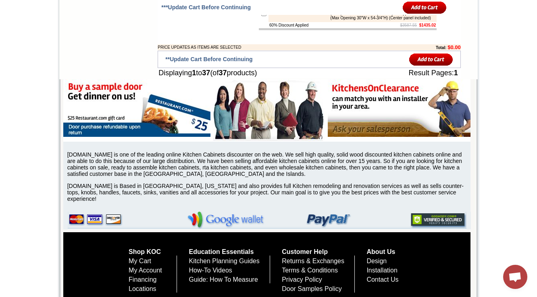
scroll to position [1485, 0]
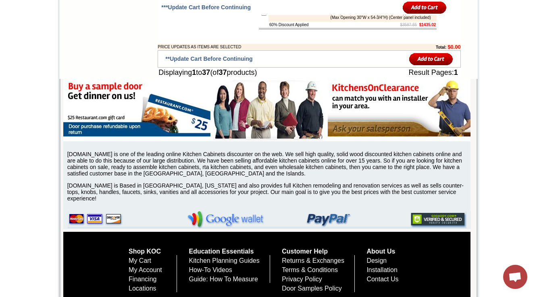
click at [330, 20] on div "Double Oven Cabinet - 33"W x 96"H x 24"D - 2 Top Doors (30"H) - 1 Bottom Drawer…" at bounding box center [380, 12] width 108 height 13
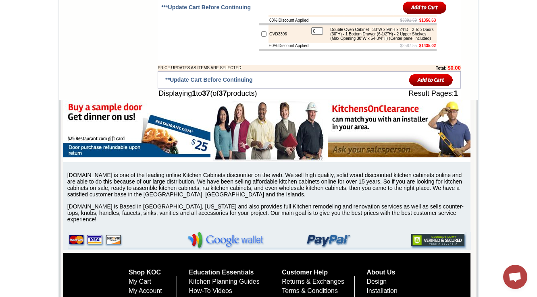
scroll to position [1453, 0]
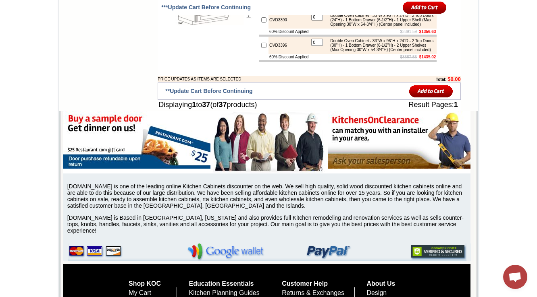
copy div "Bottom"
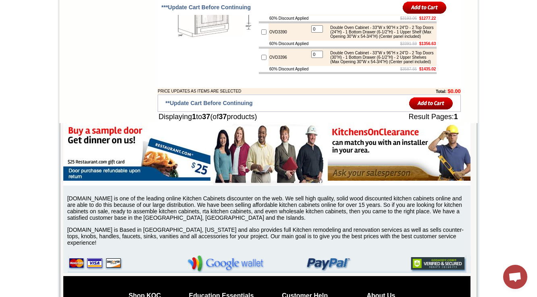
scroll to position [1324, 0]
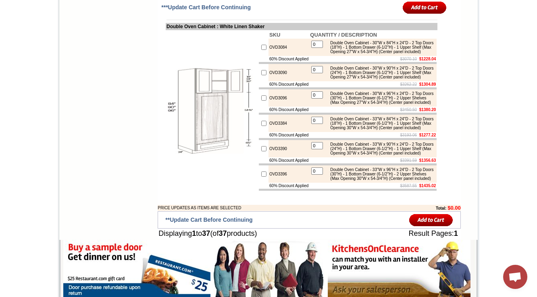
click at [166, 161] on td at bounding box center [212, 111] width 92 height 162
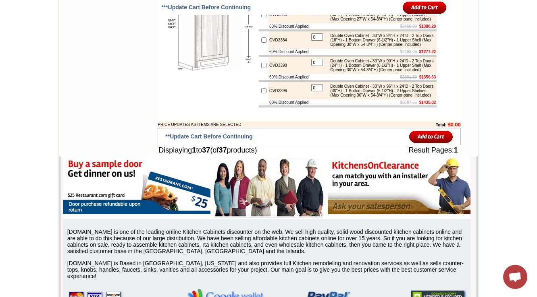
scroll to position [1420, 0]
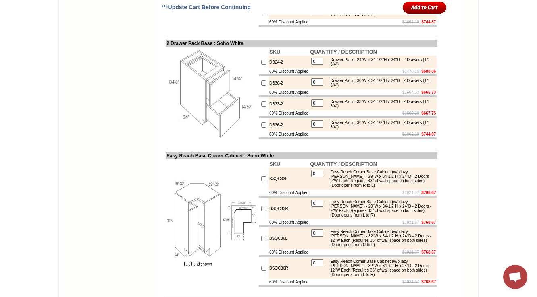
scroll to position [3159, 0]
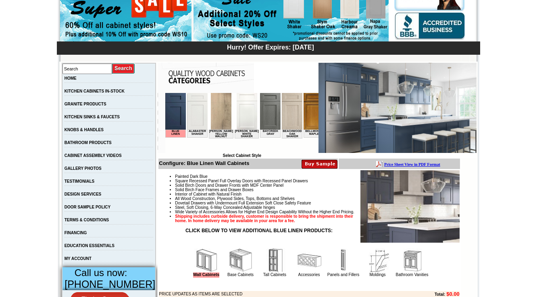
scroll to position [193, 0]
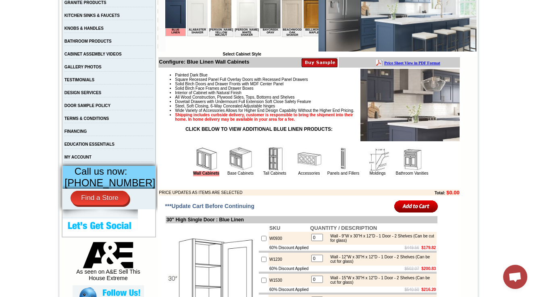
click at [263, 162] on img at bounding box center [275, 159] width 24 height 24
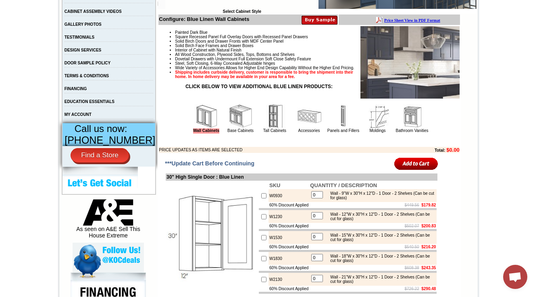
scroll to position [322, 0]
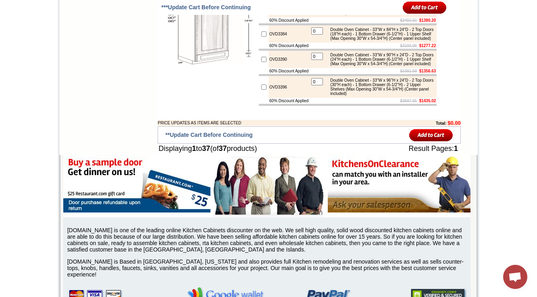
scroll to position [1451, 0]
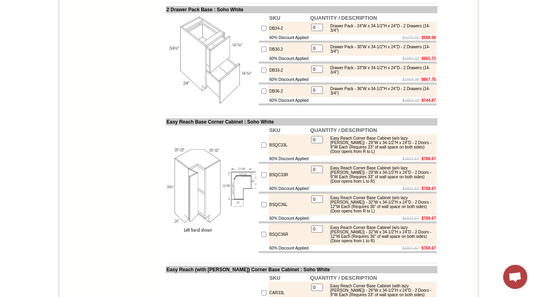
drag, startPoint x: 347, startPoint y: 48, endPoint x: 390, endPoint y: 53, distance: 43.8
copy div "(Top Drawer 6-1/2"H each) (Middle and Bottom Drawer 11-1/2")"
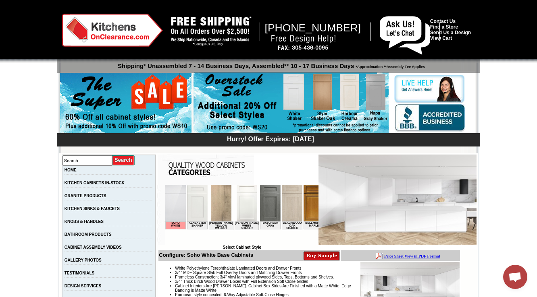
scroll to position [161, 0]
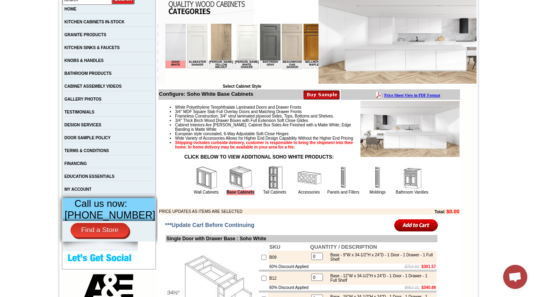
click at [331, 190] on img at bounding box center [343, 178] width 24 height 24
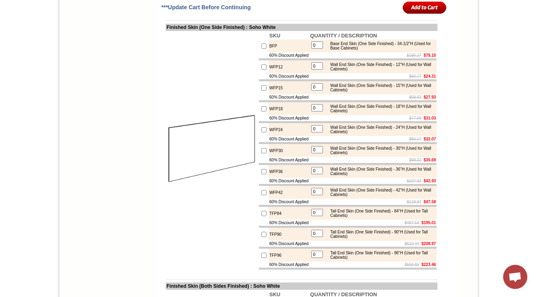
scroll to position [935, 0]
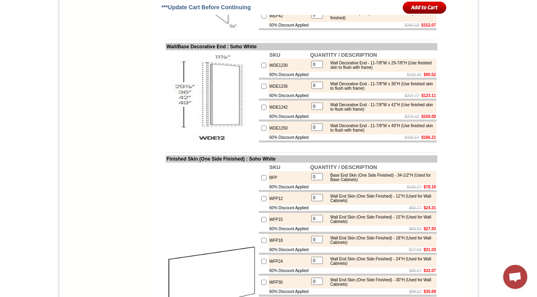
click at [182, 50] on td "Wall/Base Decorative End : Soho White" at bounding box center [302, 46] width 272 height 7
drag, startPoint x: 286, startPoint y: 107, endPoint x: 256, endPoint y: 110, distance: 30.8
click at [259, 72] on tr "WDE1230 0 Wall Decorative End - 11-7/8"W x 29-7/8"H (Use finished skin to flush…" at bounding box center [348, 65] width 178 height 13
copy tr "WDE1230"
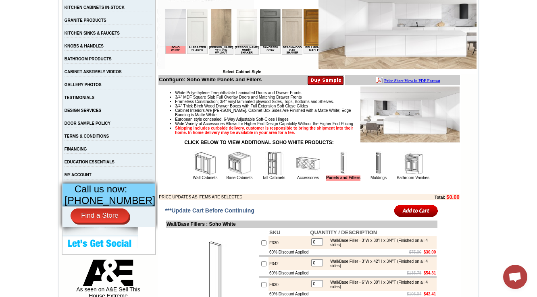
scroll to position [193, 0]
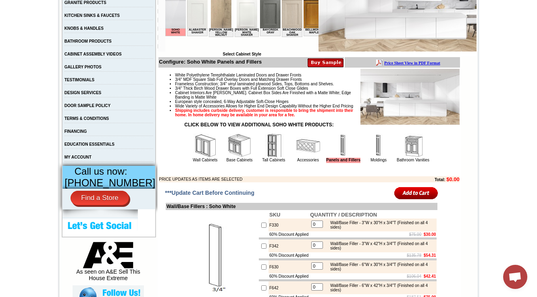
click at [413, 158] on img at bounding box center [413, 146] width 24 height 24
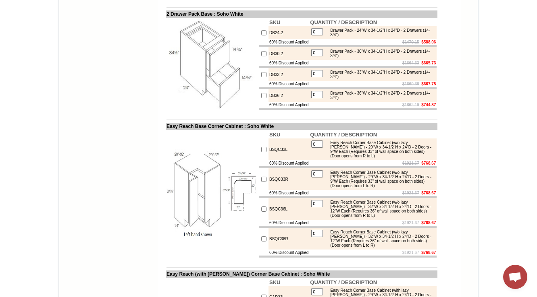
scroll to position [3191, 0]
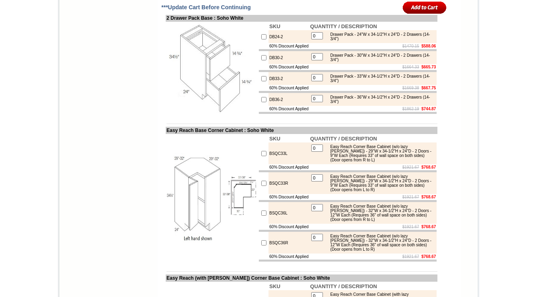
scroll to position [3159, 0]
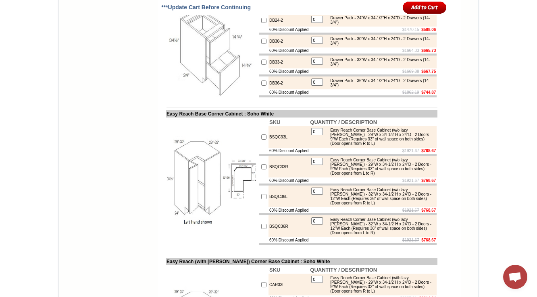
scroll to position [3191, 0]
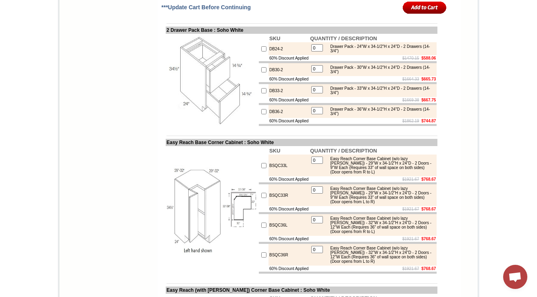
scroll to position [3191, 0]
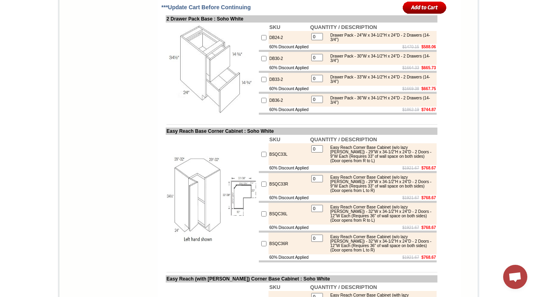
scroll to position [3159, 0]
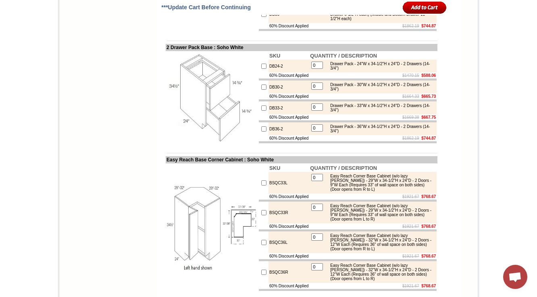
scroll to position [3157, 0]
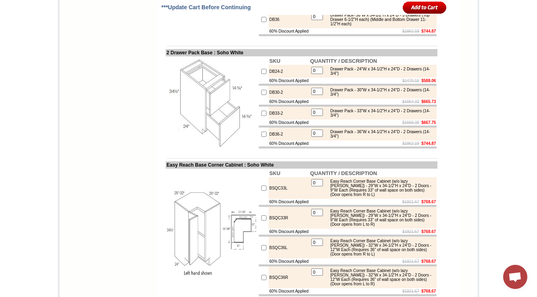
drag, startPoint x: 338, startPoint y: 58, endPoint x: 403, endPoint y: 57, distance: 64.5
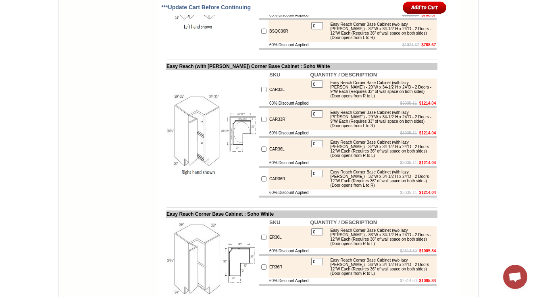
scroll to position [3415, 0]
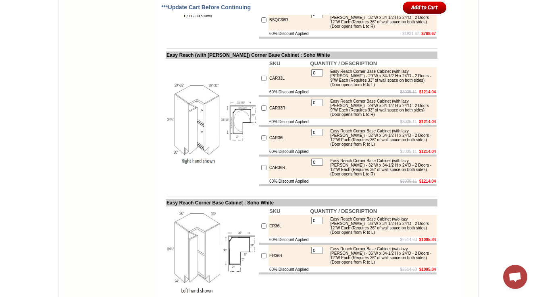
scroll to position [3480, 0]
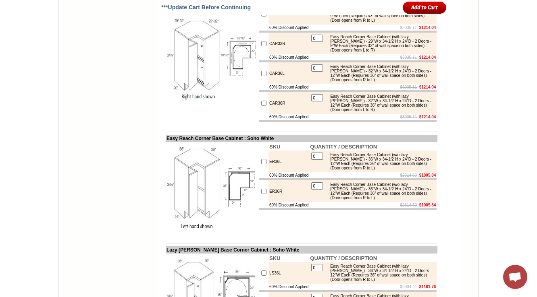
copy div "Each"
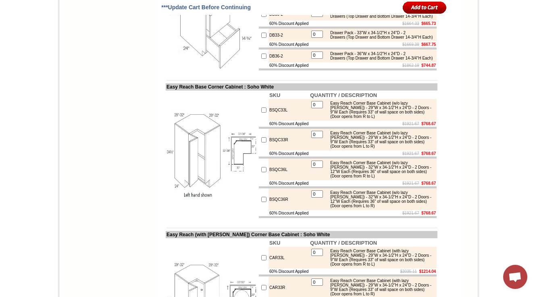
scroll to position [3190, 0]
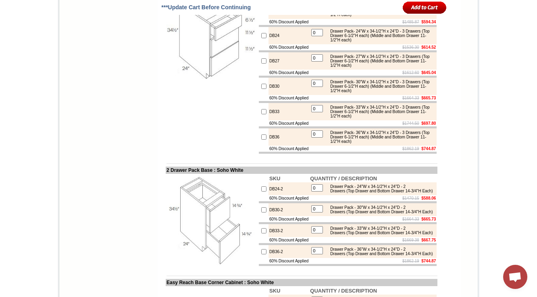
scroll to position [3028, 0]
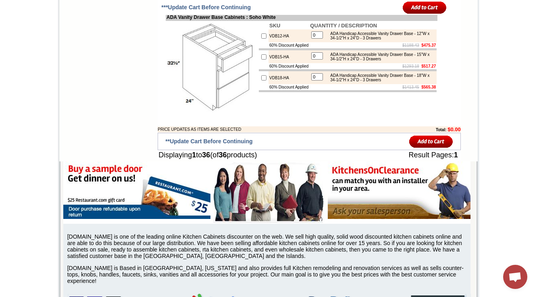
scroll to position [1674, 0]
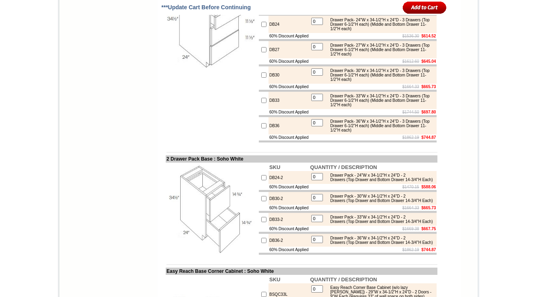
scroll to position [3093, 0]
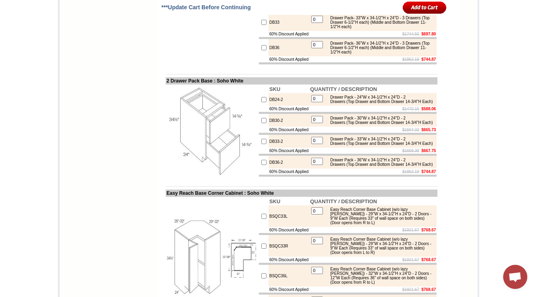
scroll to position [3157, 0]
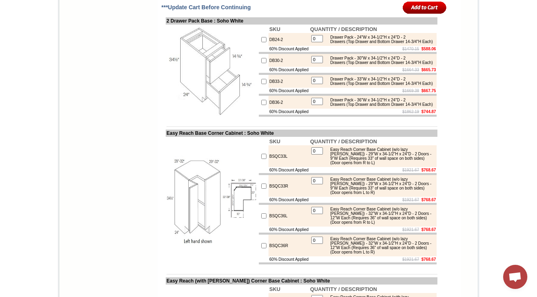
scroll to position [3190, 0]
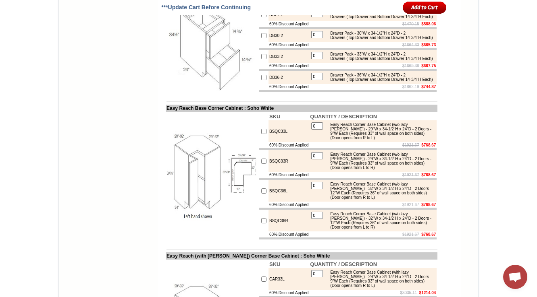
scroll to position [3222, 0]
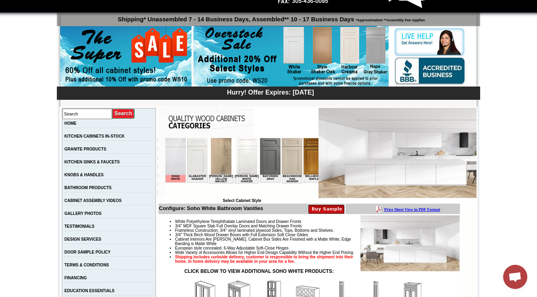
scroll to position [161, 0]
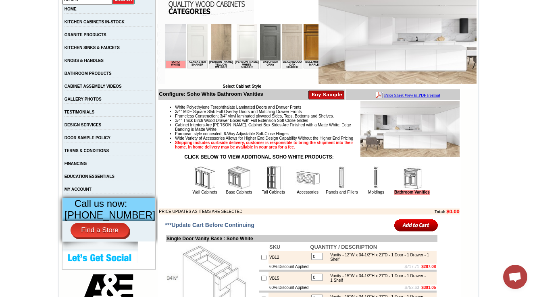
click at [227, 190] on img at bounding box center [239, 178] width 24 height 24
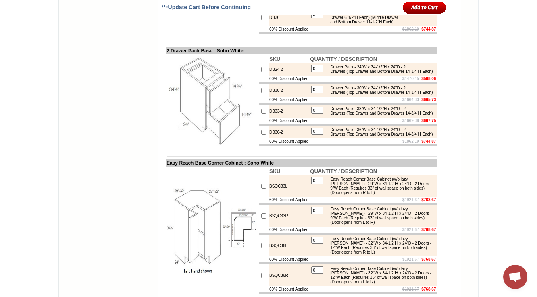
scroll to position [3352, 0]
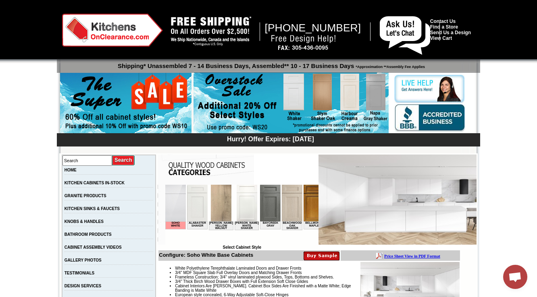
scroll to position [193, 0]
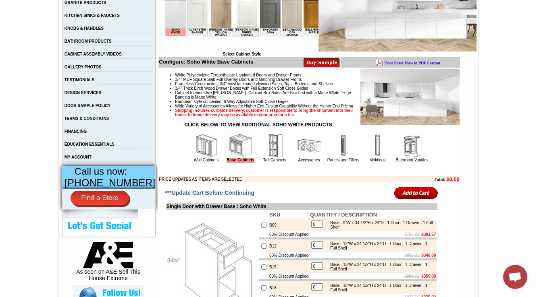
click at [195, 158] on img at bounding box center [206, 146] width 24 height 24
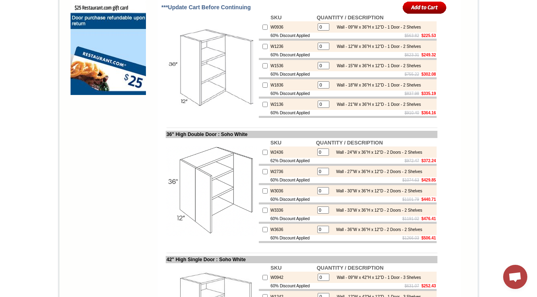
scroll to position [645, 0]
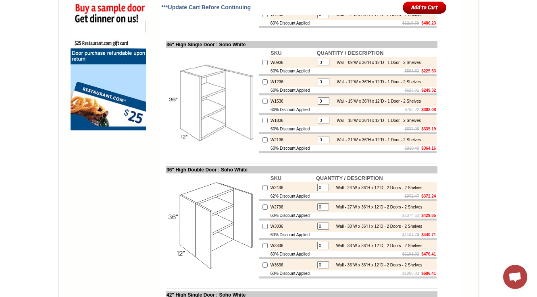
click at [270, 68] on td "W0936" at bounding box center [293, 62] width 46 height 11
copy td "W0936"
click at [213, 122] on img at bounding box center [211, 101] width 91 height 91
click at [230, 94] on img at bounding box center [211, 101] width 91 height 91
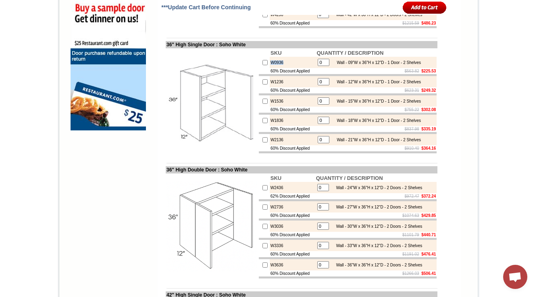
click at [276, 68] on td "W0936" at bounding box center [293, 62] width 46 height 11
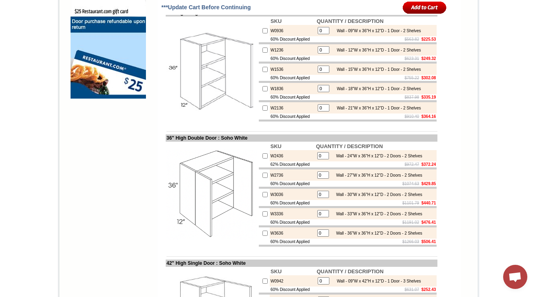
scroll to position [677, 0]
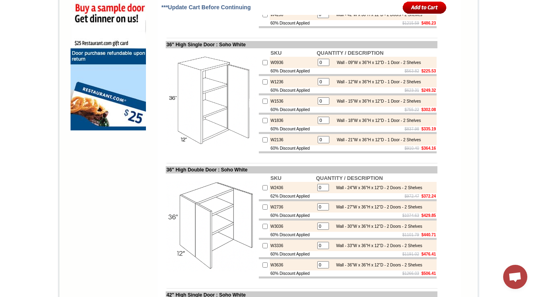
scroll to position [677, 0]
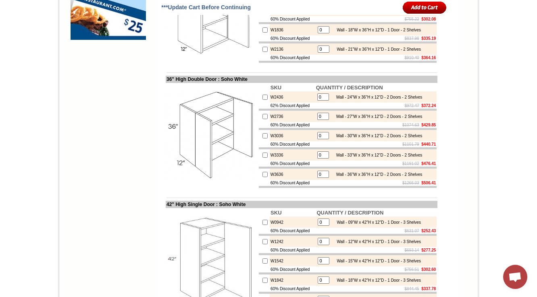
scroll to position [741, 0]
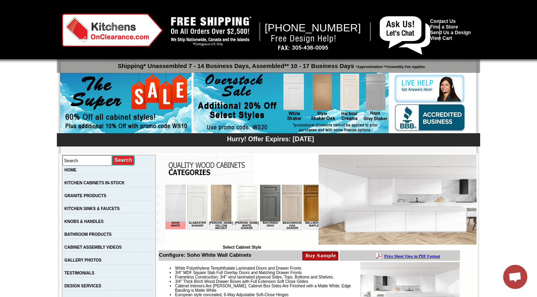
scroll to position [161, 0]
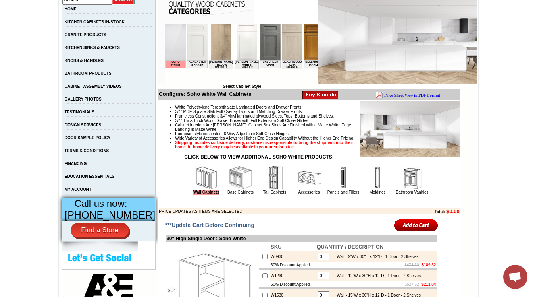
click at [236, 195] on link "Base Cabinets" at bounding box center [240, 192] width 26 height 4
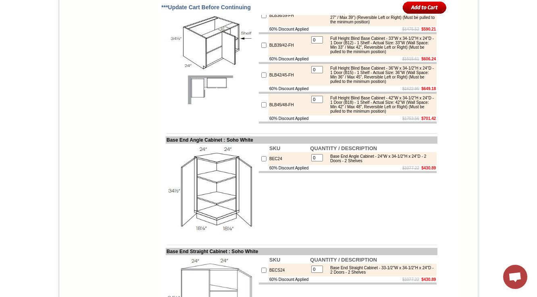
scroll to position [3965, 0]
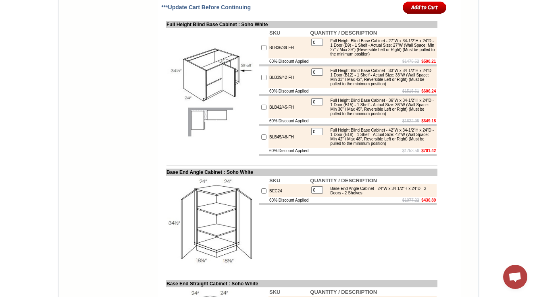
drag, startPoint x: 282, startPoint y: 108, endPoint x: 254, endPoint y: 111, distance: 28.0
copy tr "LS36L"
drag, startPoint x: 190, startPoint y: 139, endPoint x: 181, endPoint y: 156, distance: 20.2
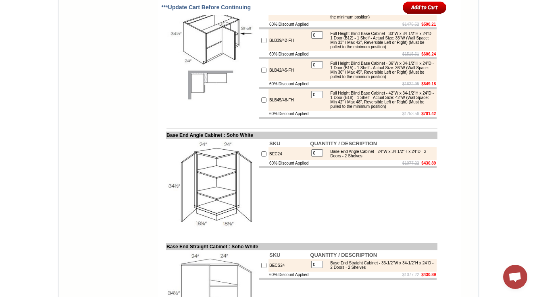
scroll to position [4018, 0]
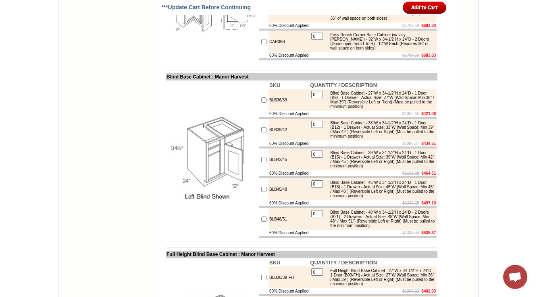
scroll to position [3715, 0]
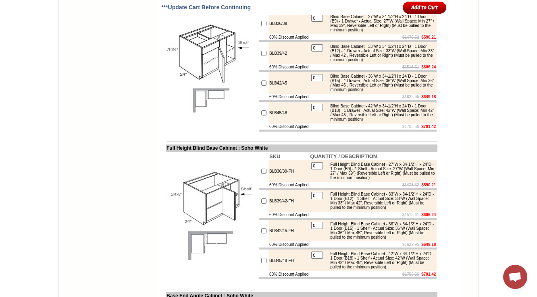
scroll to position [5479, 0]
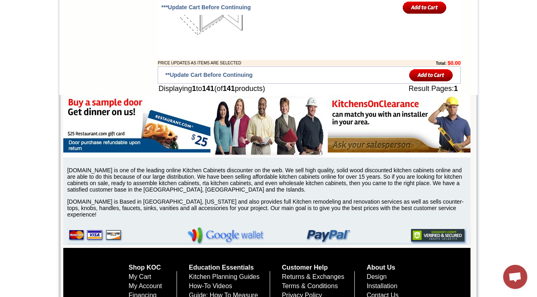
copy tr "CAR36L-HA"
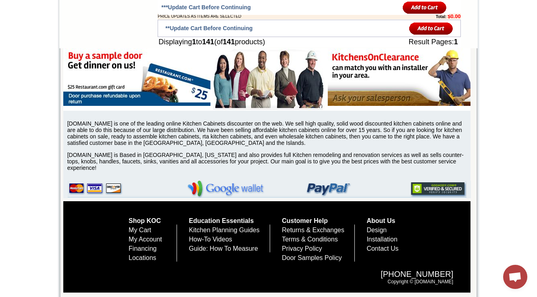
scroll to position [5575, 0]
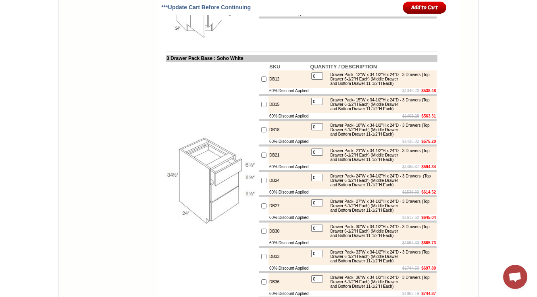
scroll to position [2927, 0]
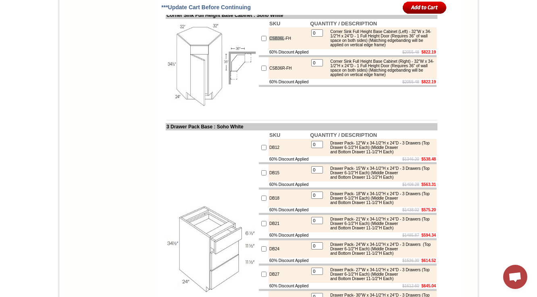
scroll to position [2798, 0]
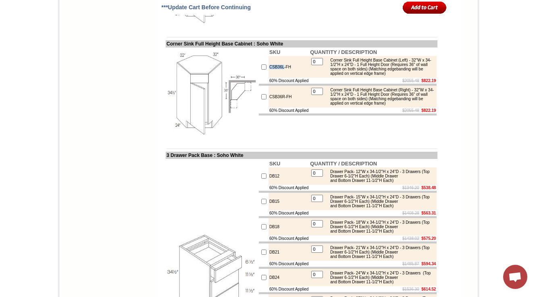
drag, startPoint x: 192, startPoint y: 197, endPoint x: 183, endPoint y: 204, distance: 11.9
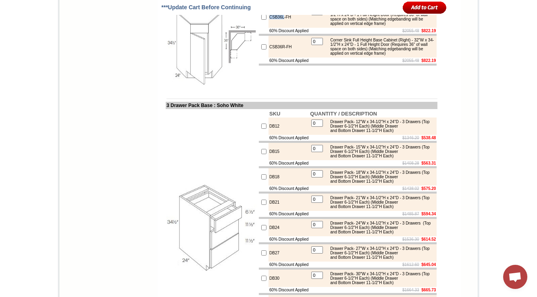
scroll to position [2862, 0]
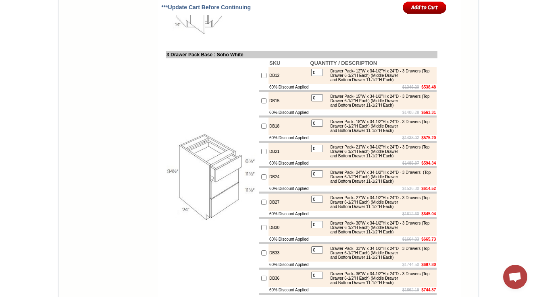
scroll to position [2902, 0]
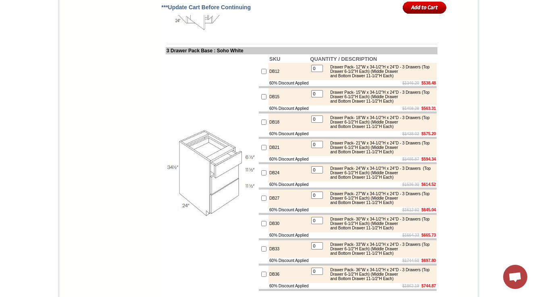
click at [497, 45] on body "[PHONE_NUMBER] Contact Us Find a Store Send Us a Design View Cart Shipping* Una…" at bounding box center [268, 9] width 537 height 5823
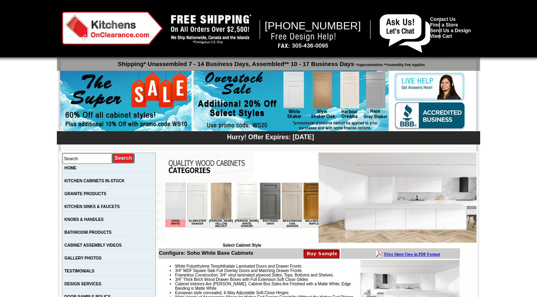
scroll to position [193, 0]
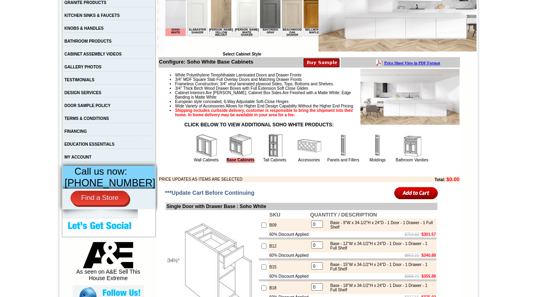
click at [265, 158] on img at bounding box center [275, 146] width 24 height 24
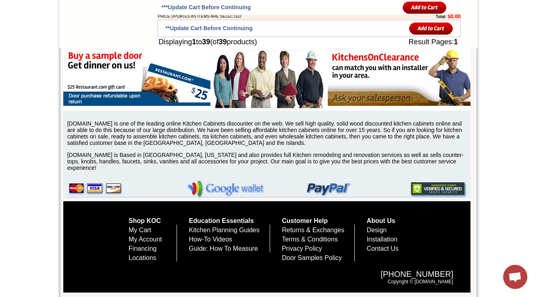
scroll to position [1580, 0]
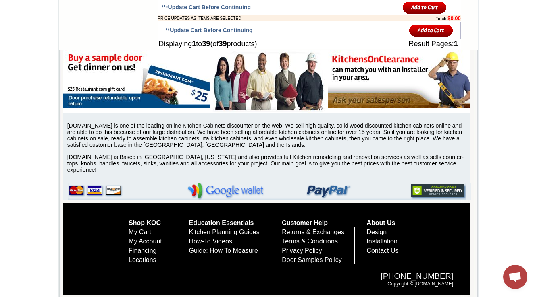
drag, startPoint x: 269, startPoint y: 103, endPoint x: 262, endPoint y: 102, distance: 7.3
drag, startPoint x: 394, startPoint y: 147, endPoint x: 407, endPoint y: 152, distance: 13.5
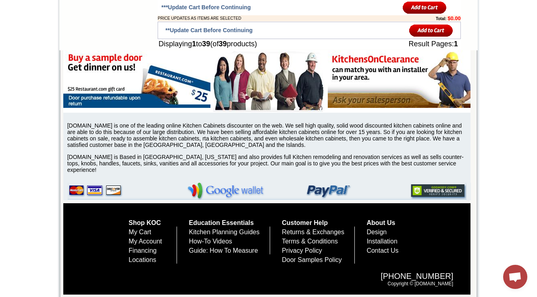
drag, startPoint x: 330, startPoint y: 123, endPoint x: 379, endPoint y: 128, distance: 48.6
copy div "Oven Cabinet Trim Kit - (29.5" x 32.75") (with Keku clip attachment)"
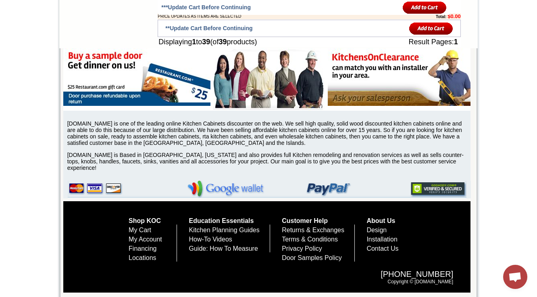
scroll to position [1612, 0]
drag, startPoint x: 330, startPoint y: 116, endPoint x: 390, endPoint y: 113, distance: 60.5
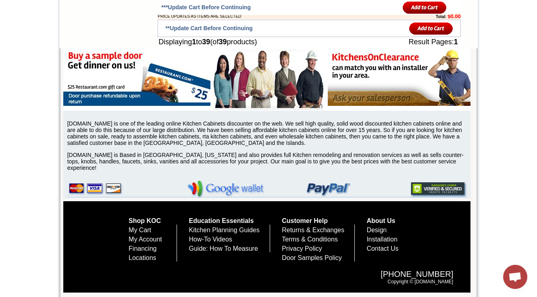
copy div "Double Oven Cabinet Trim Kit"
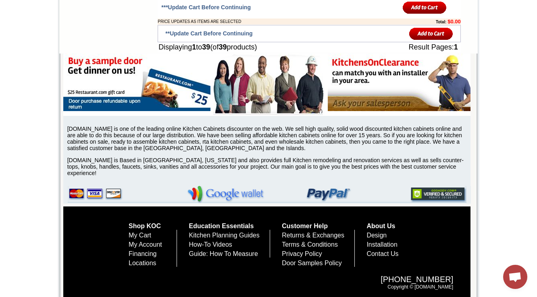
scroll to position [1492, 0]
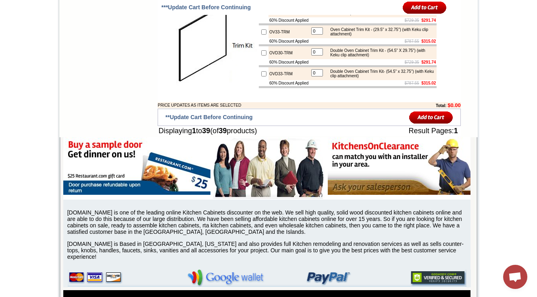
drag, startPoint x: 541, startPoint y: 153, endPoint x: 537, endPoint y: 53, distance: 100.0
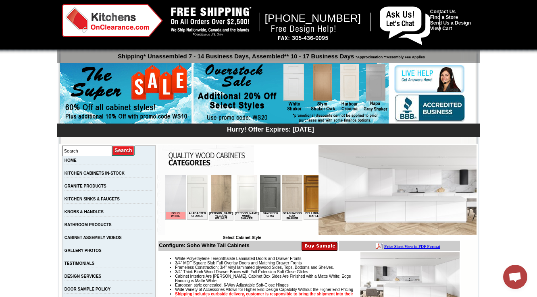
scroll to position [258, 0]
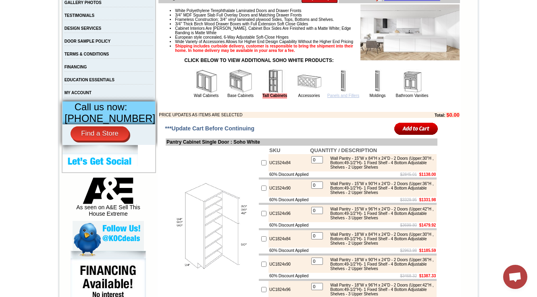
click at [334, 98] on link "Panels and Fillers" at bounding box center [343, 95] width 32 height 4
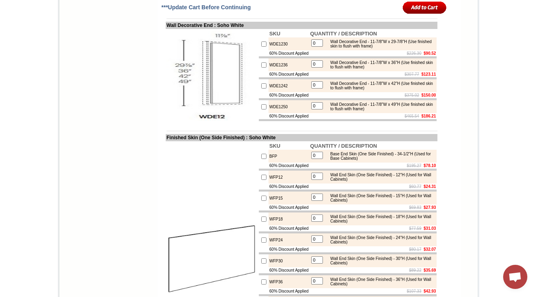
scroll to position [967, 0]
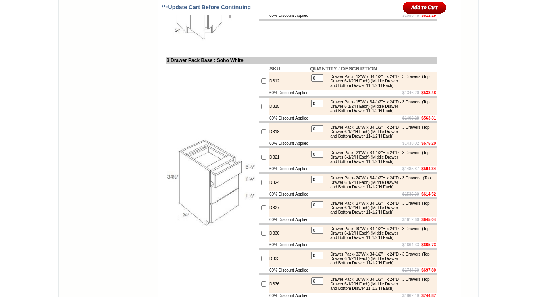
scroll to position [2925, 0]
